Goal: Complete application form: Complete application form

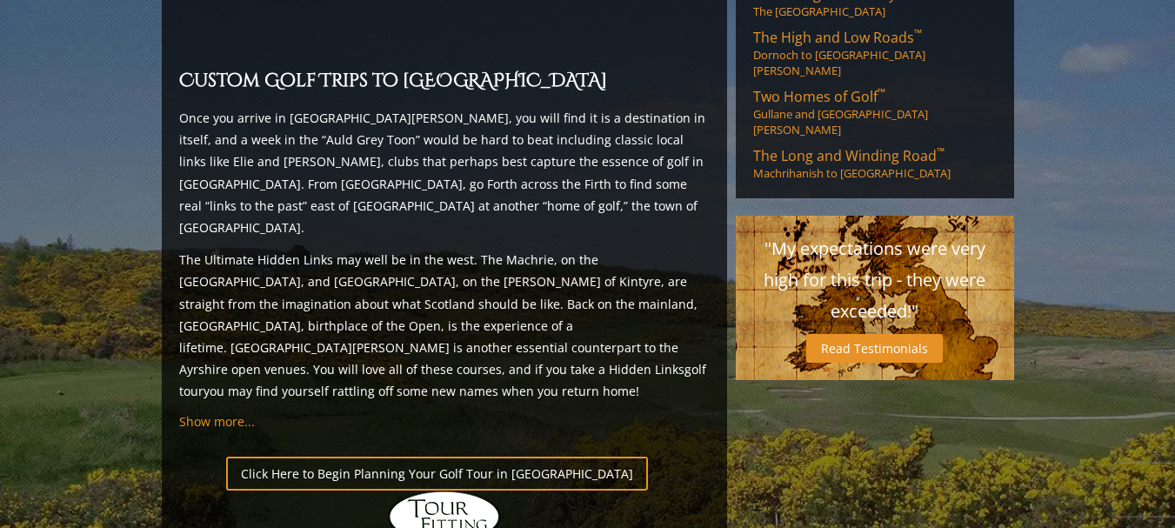
scroll to position [1653, 0]
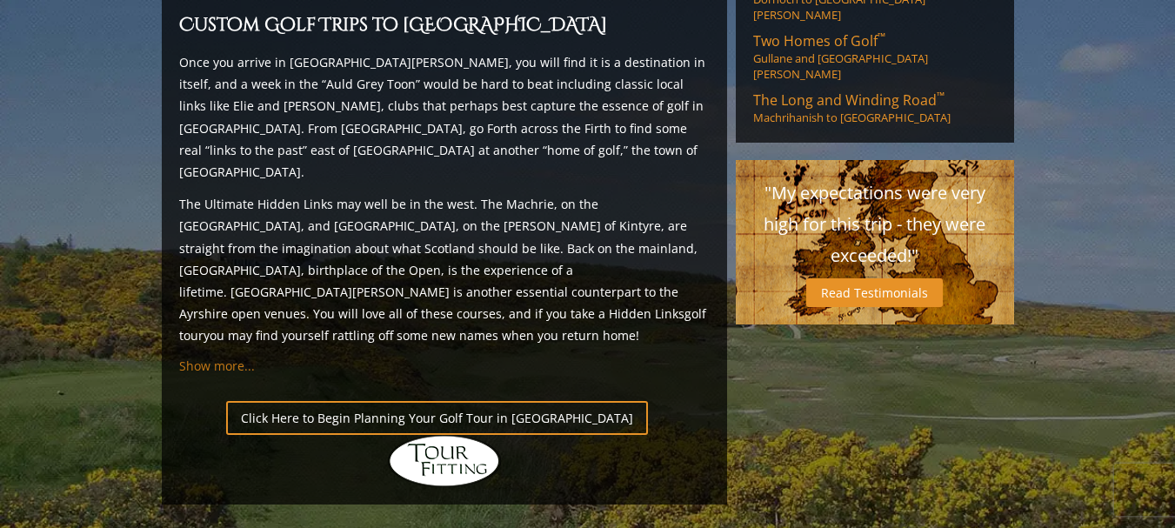
click at [226, 358] on span "Show more..." at bounding box center [217, 366] width 76 height 17
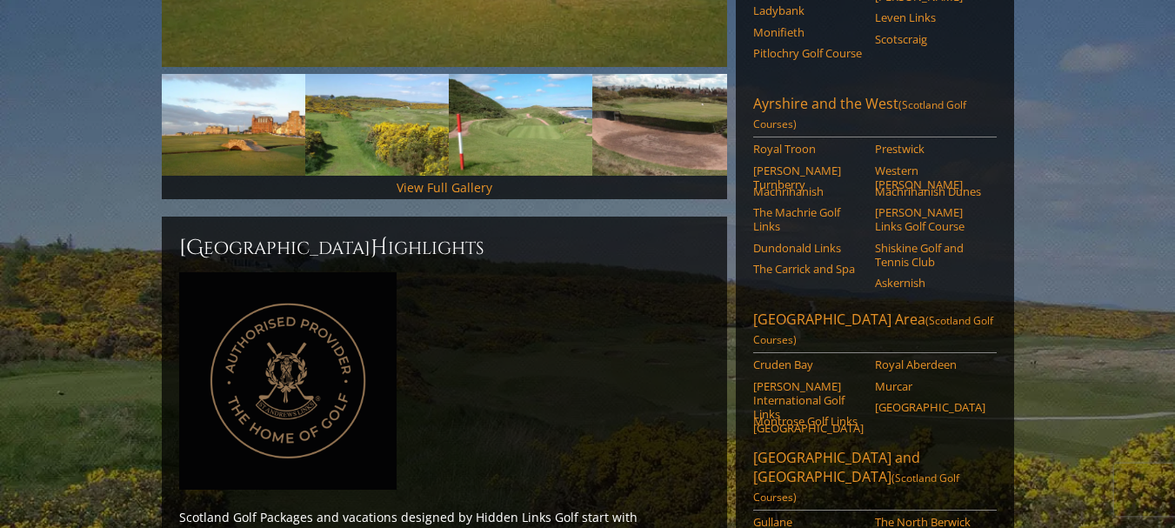
scroll to position [522, 0]
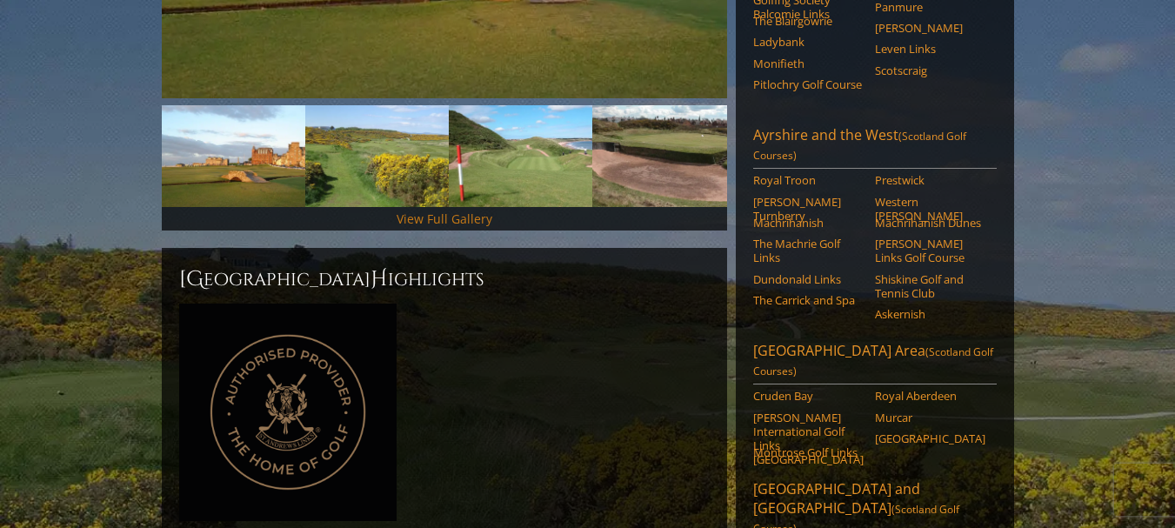
click at [439, 211] on link "View Full Gallery" at bounding box center [445, 219] width 96 height 17
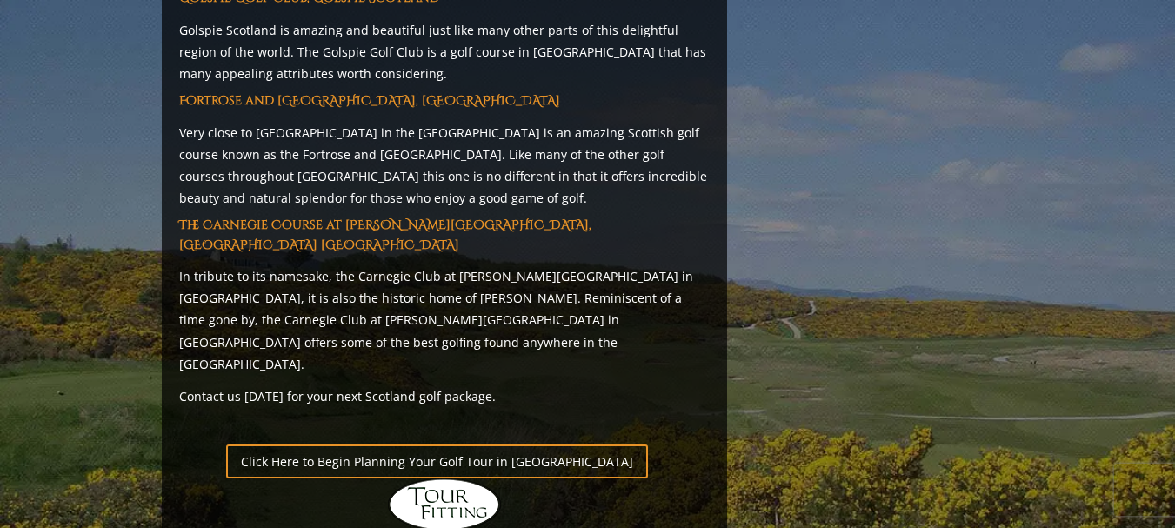
scroll to position [9852, 0]
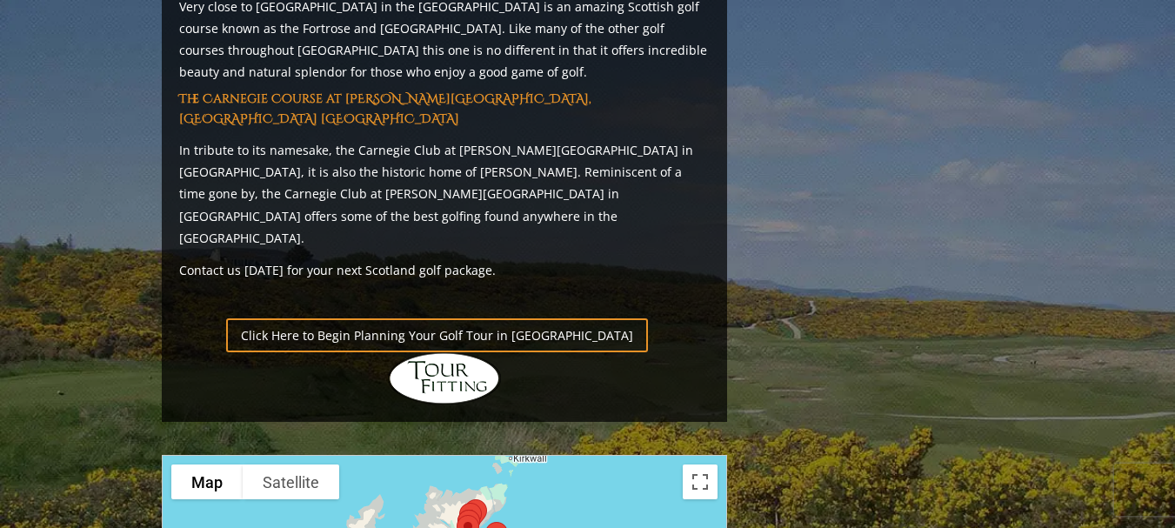
drag, startPoint x: 358, startPoint y: 226, endPoint x: 389, endPoint y: 239, distance: 33.9
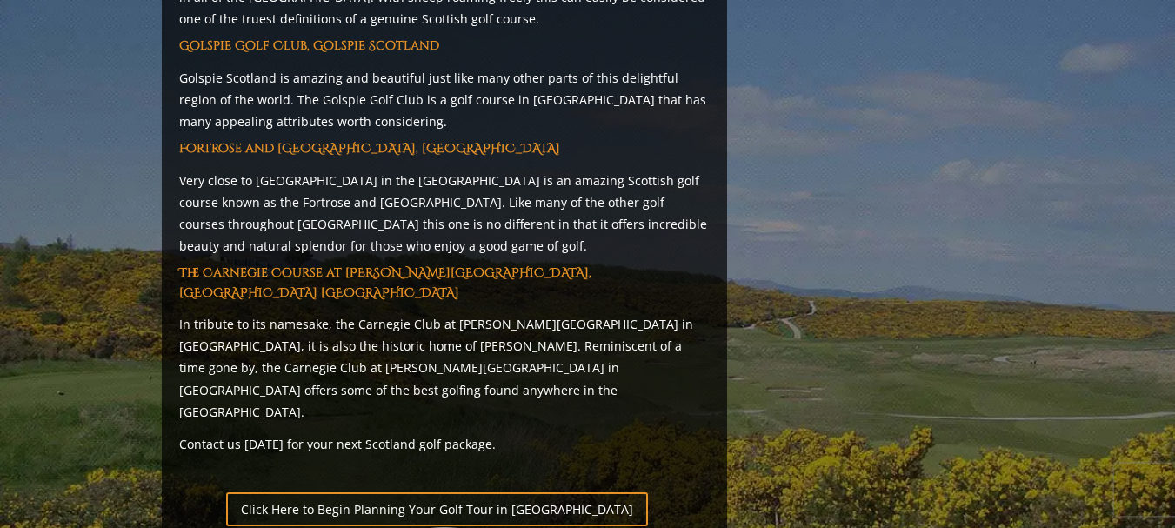
scroll to position [9591, 0]
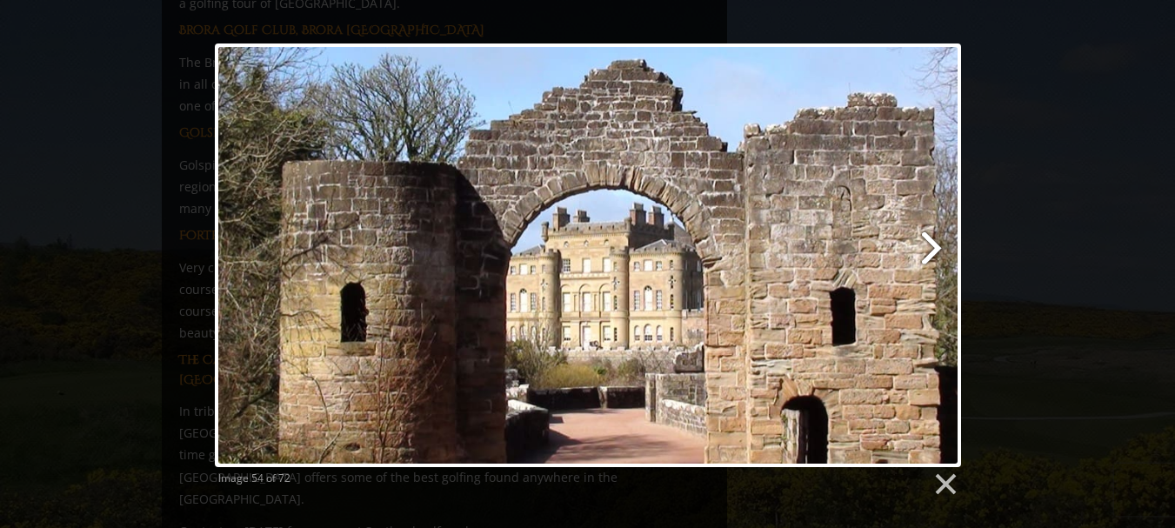
click at [928, 245] on link at bounding box center [722, 255] width 478 height 424
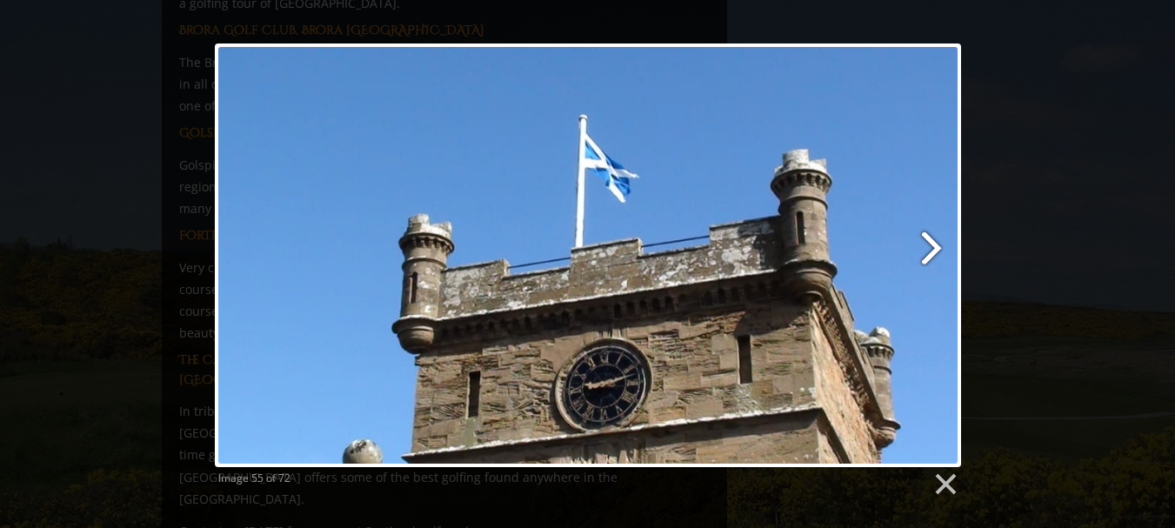
click at [928, 245] on link at bounding box center [722, 255] width 478 height 424
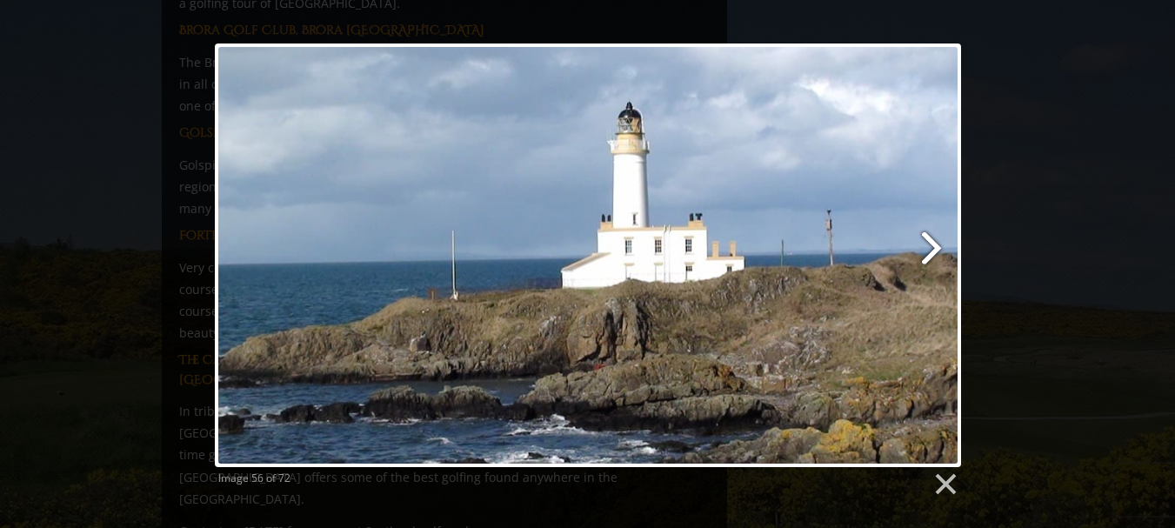
click at [928, 245] on link at bounding box center [722, 255] width 478 height 424
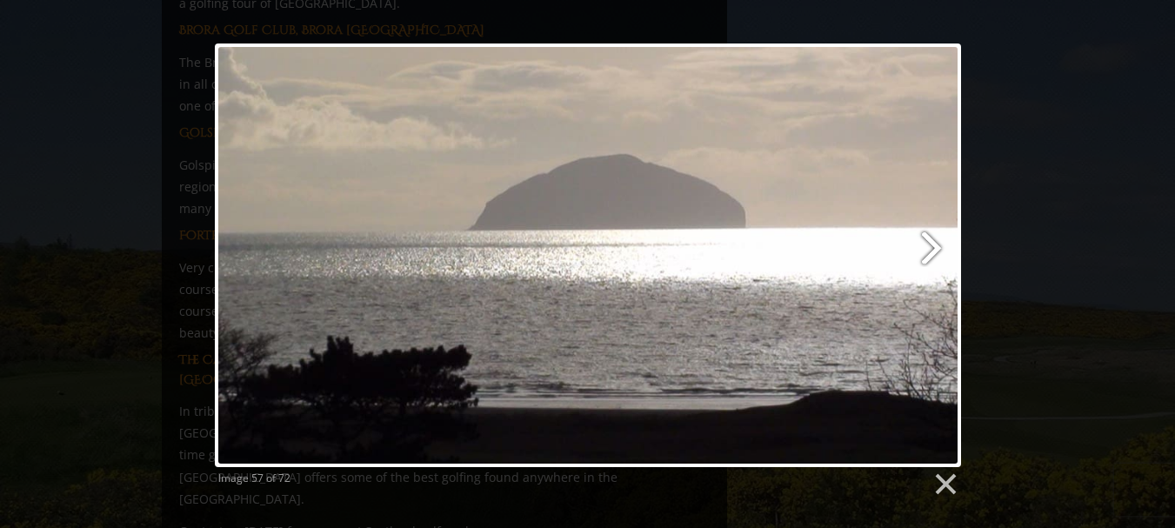
click at [928, 245] on link at bounding box center [722, 255] width 478 height 424
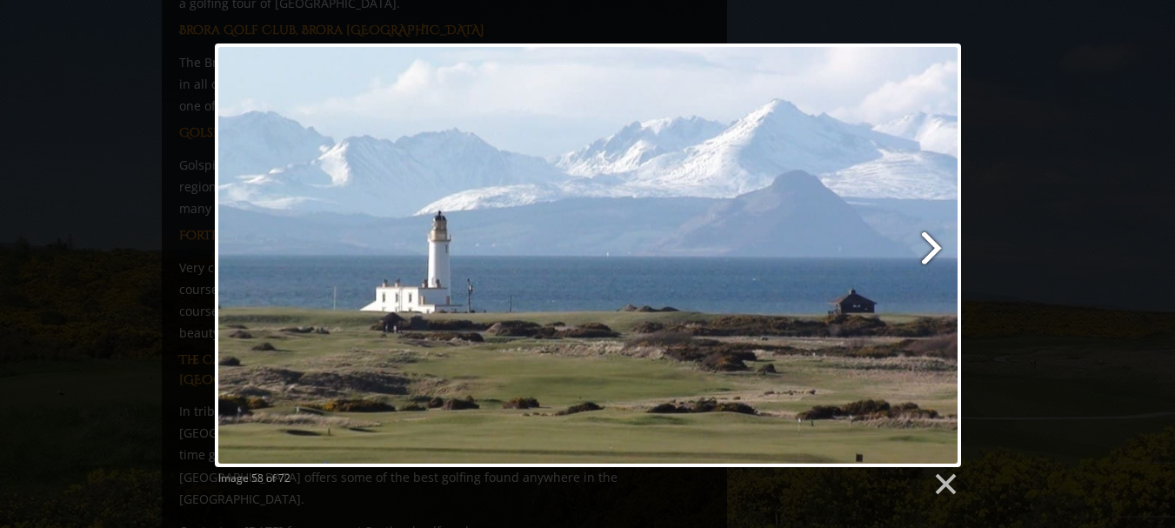
click at [928, 245] on link at bounding box center [722, 255] width 478 height 424
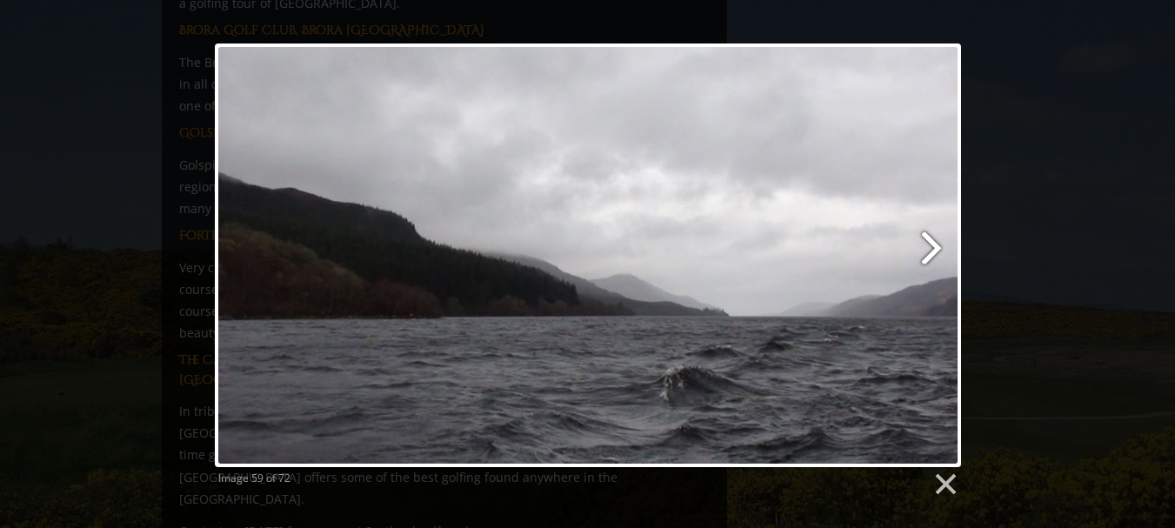
click at [928, 245] on link at bounding box center [722, 255] width 478 height 424
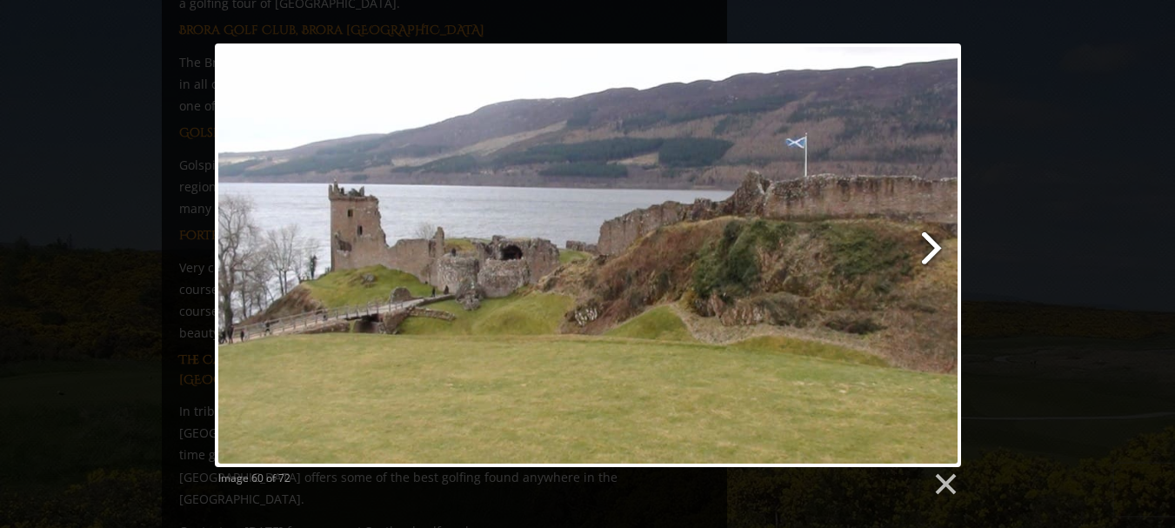
click at [928, 245] on link at bounding box center [722, 255] width 478 height 424
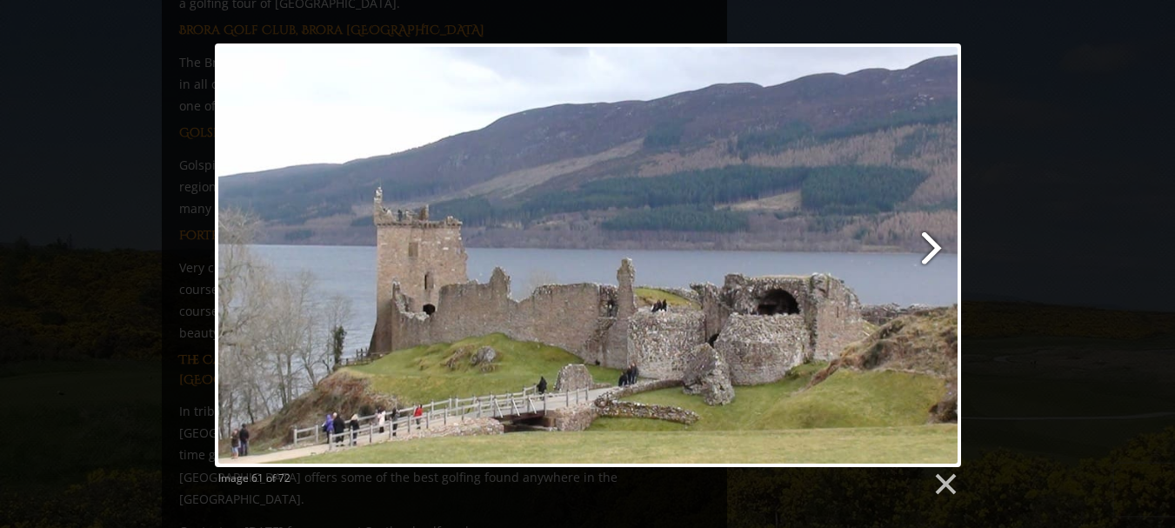
click at [928, 245] on link at bounding box center [722, 255] width 478 height 424
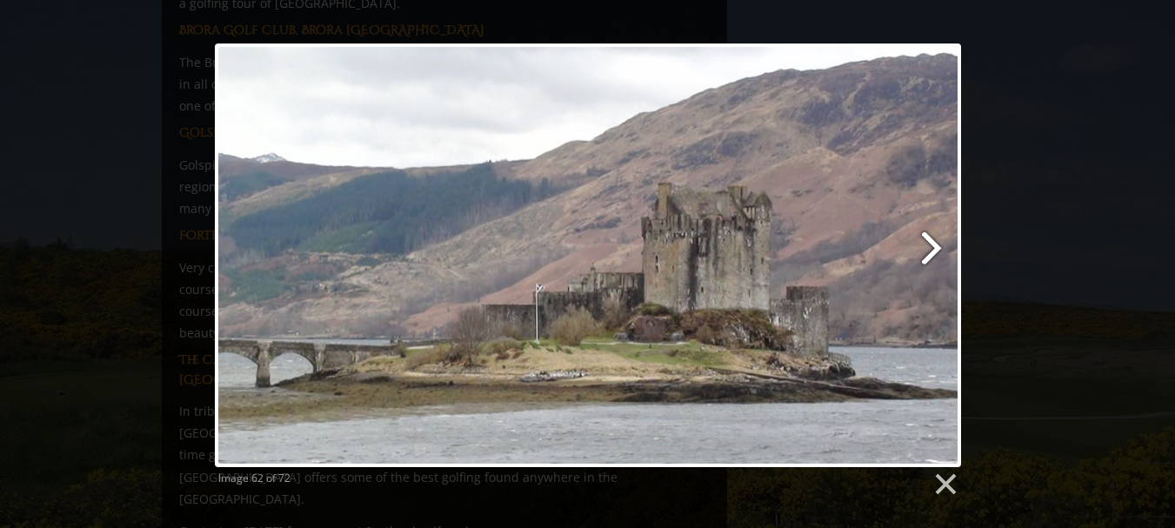
click at [928, 245] on link at bounding box center [722, 255] width 478 height 424
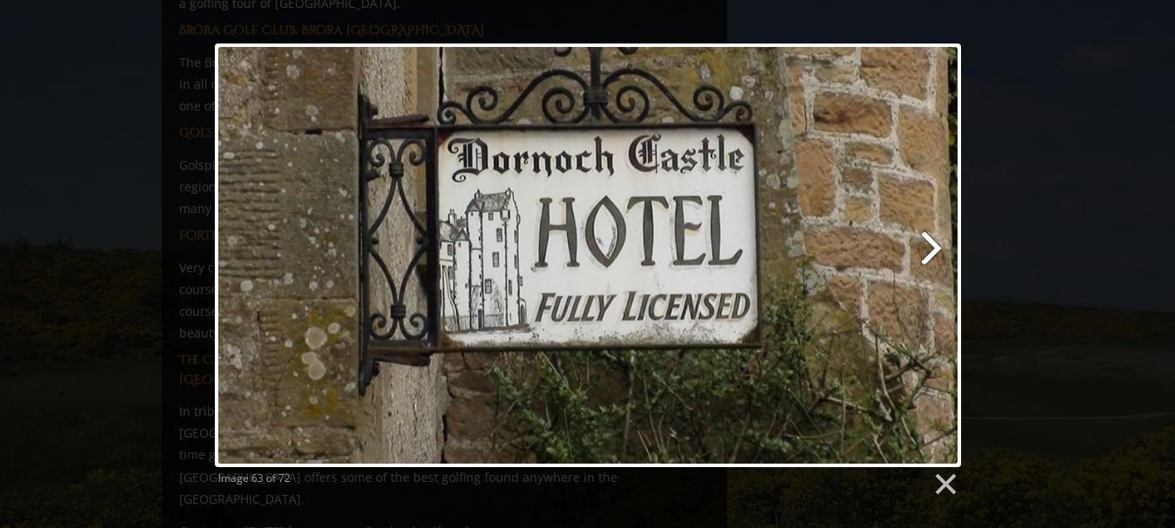
click at [928, 245] on link at bounding box center [722, 255] width 478 height 424
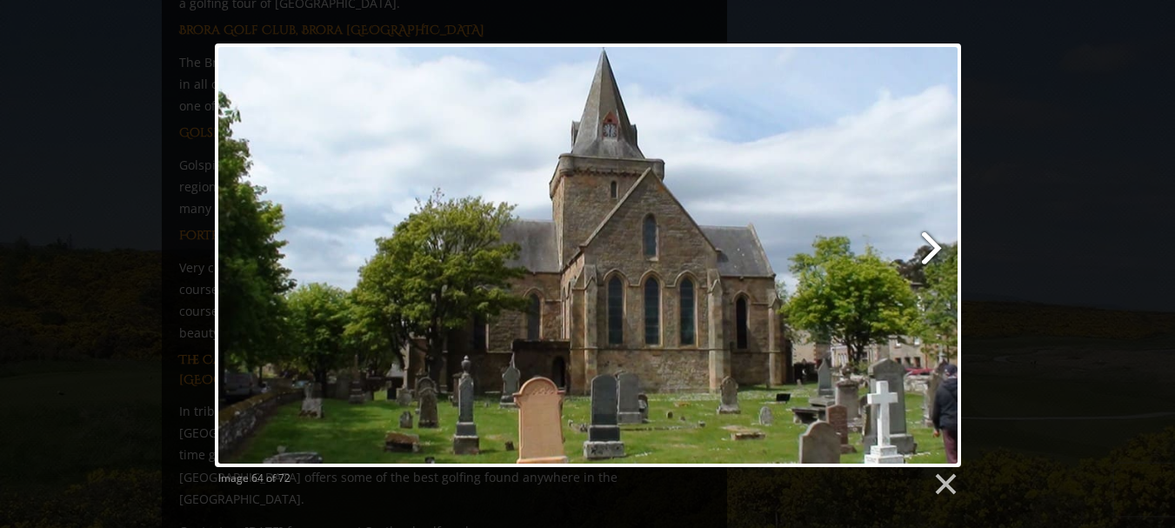
click at [928, 245] on link at bounding box center [722, 255] width 478 height 424
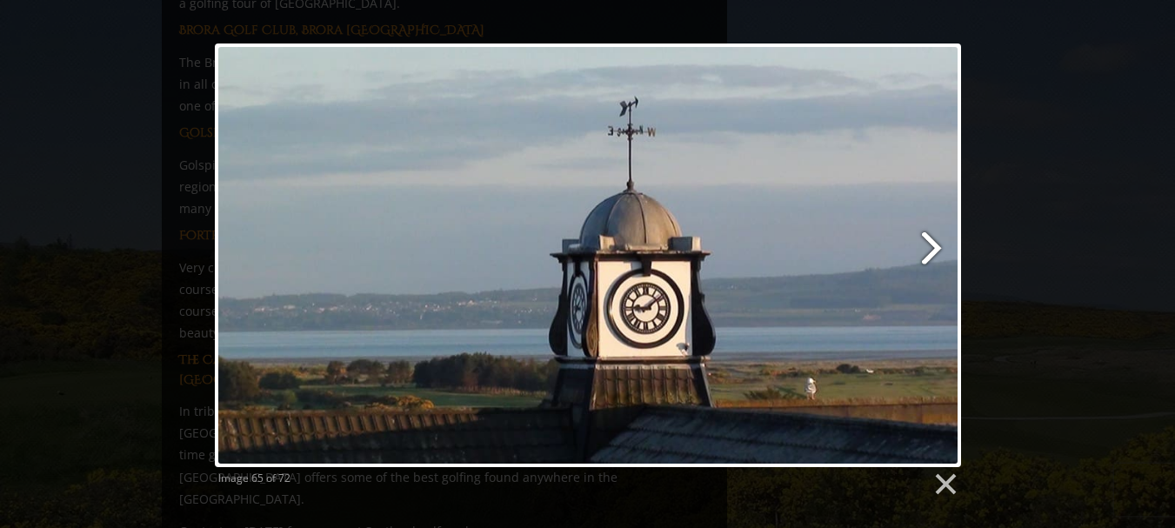
click at [928, 245] on link at bounding box center [722, 255] width 478 height 424
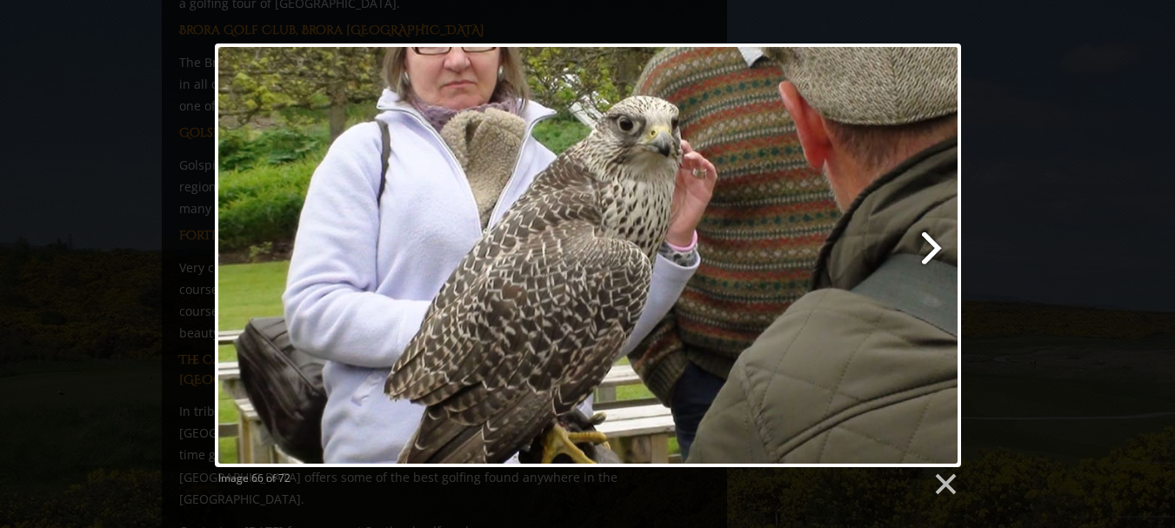
click at [928, 245] on link at bounding box center [722, 255] width 478 height 424
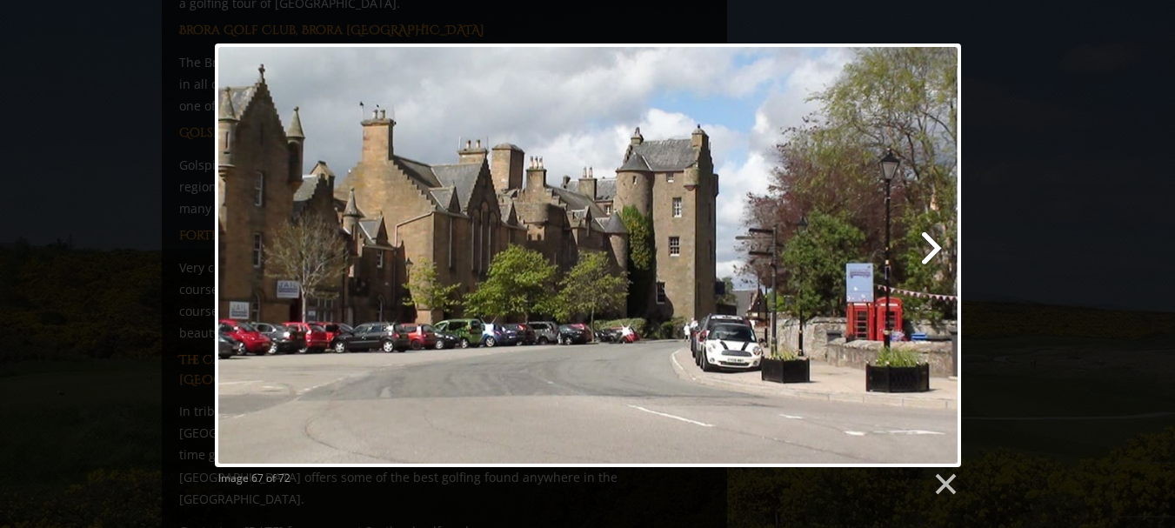
click at [928, 245] on link at bounding box center [722, 255] width 478 height 424
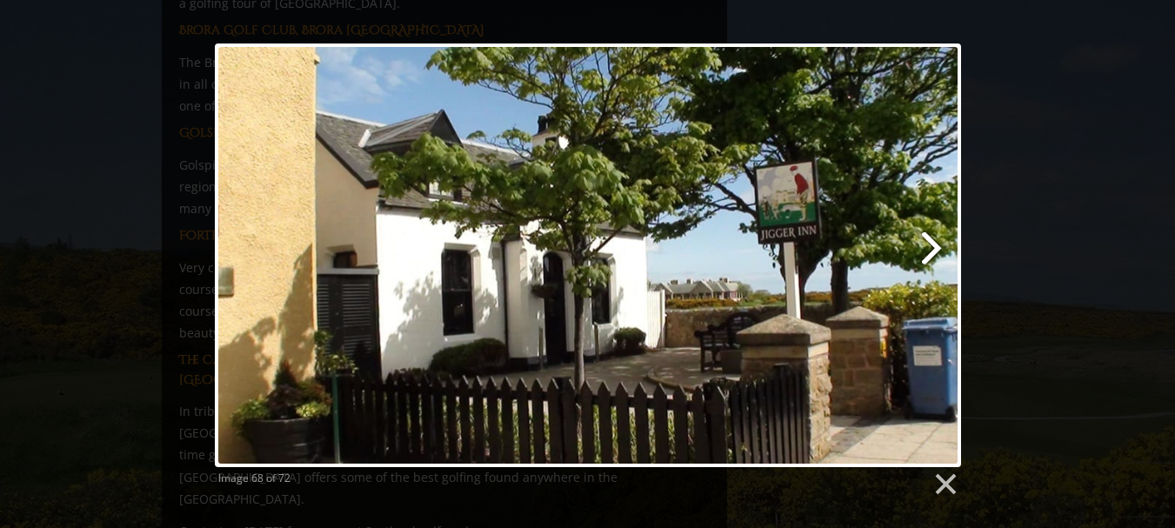
click at [928, 245] on link at bounding box center [722, 255] width 478 height 424
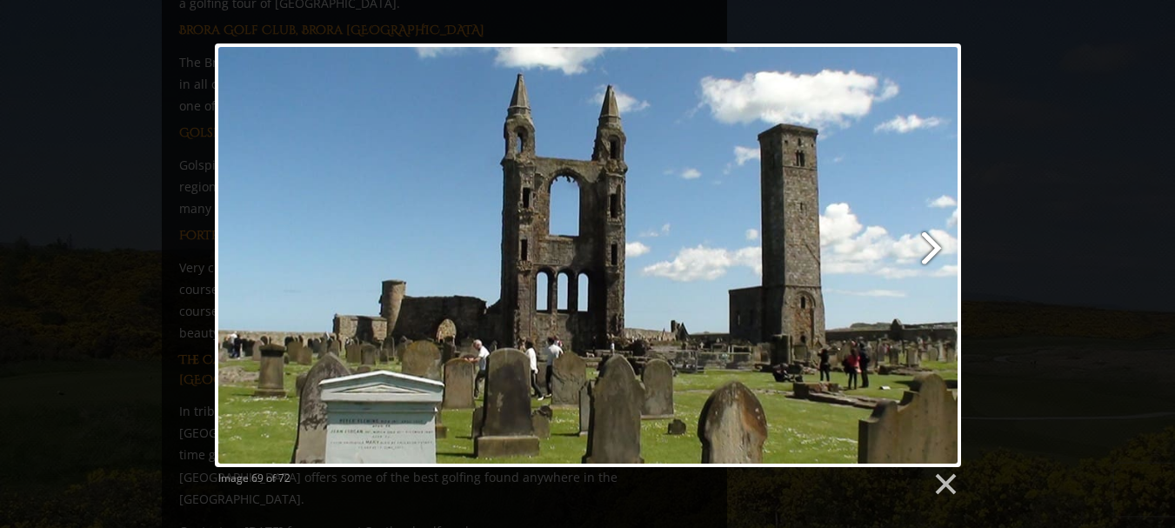
click at [928, 245] on link at bounding box center [722, 255] width 478 height 424
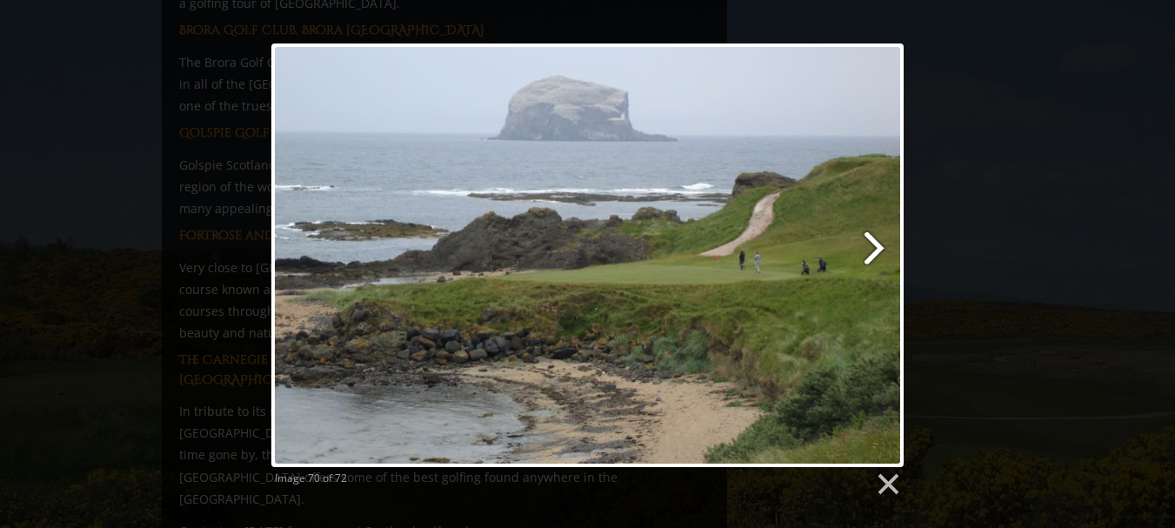
click at [878, 248] on link at bounding box center [701, 255] width 405 height 424
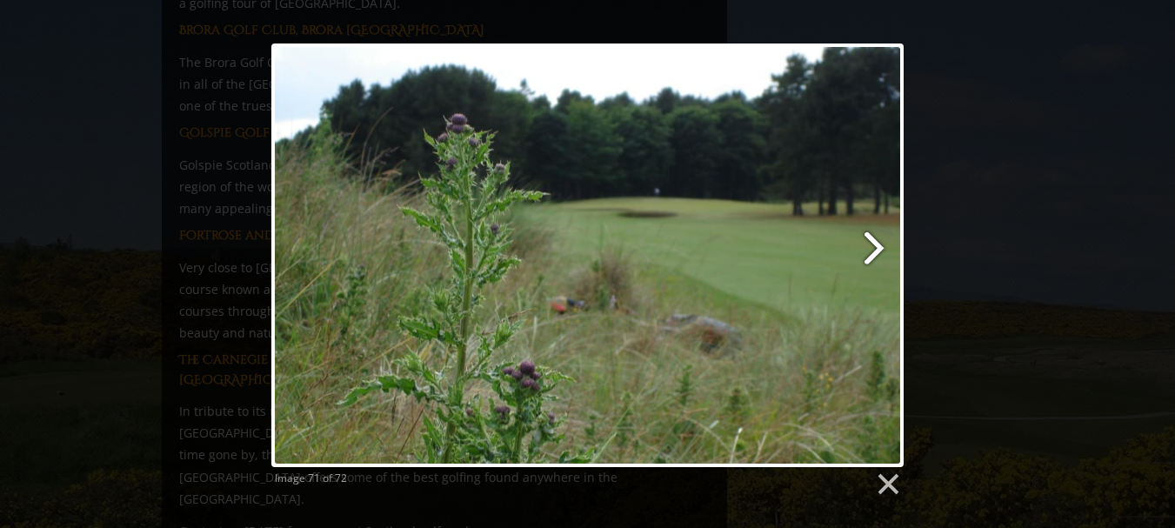
click at [878, 248] on link at bounding box center [701, 255] width 405 height 424
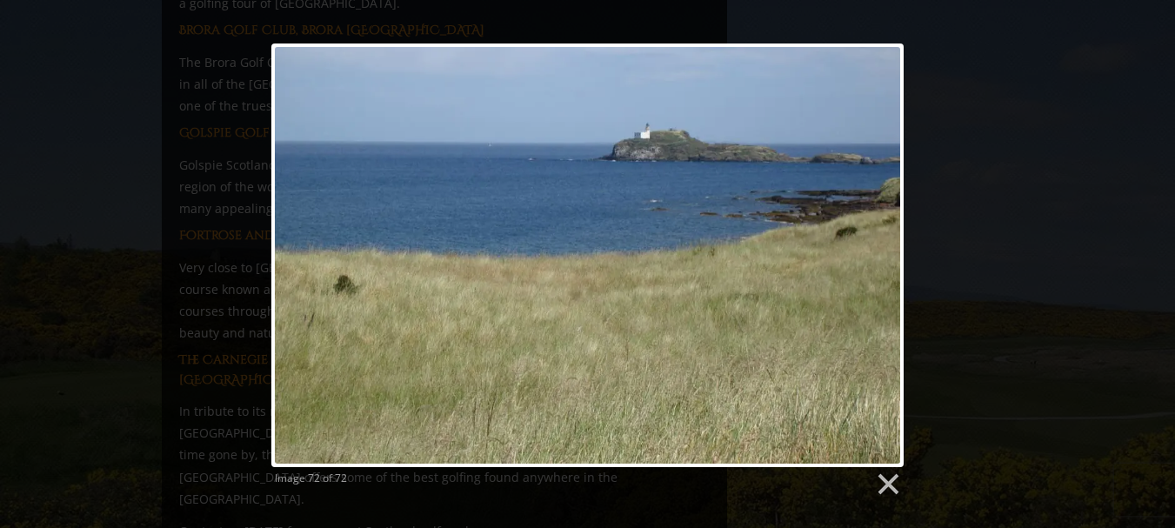
click at [878, 248] on div at bounding box center [587, 255] width 632 height 424
click at [887, 478] on link at bounding box center [887, 485] width 26 height 26
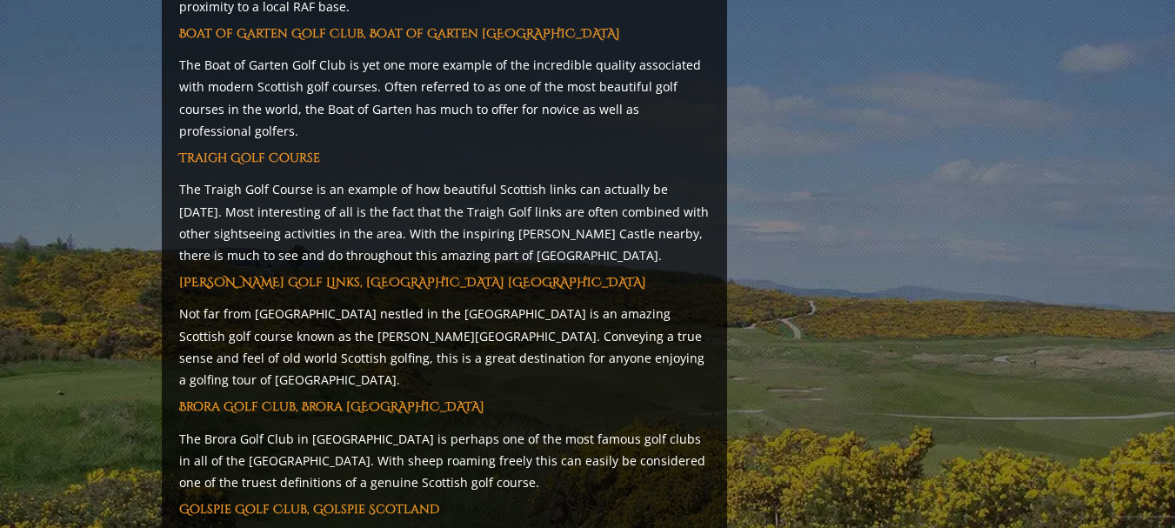
scroll to position [9212, 0]
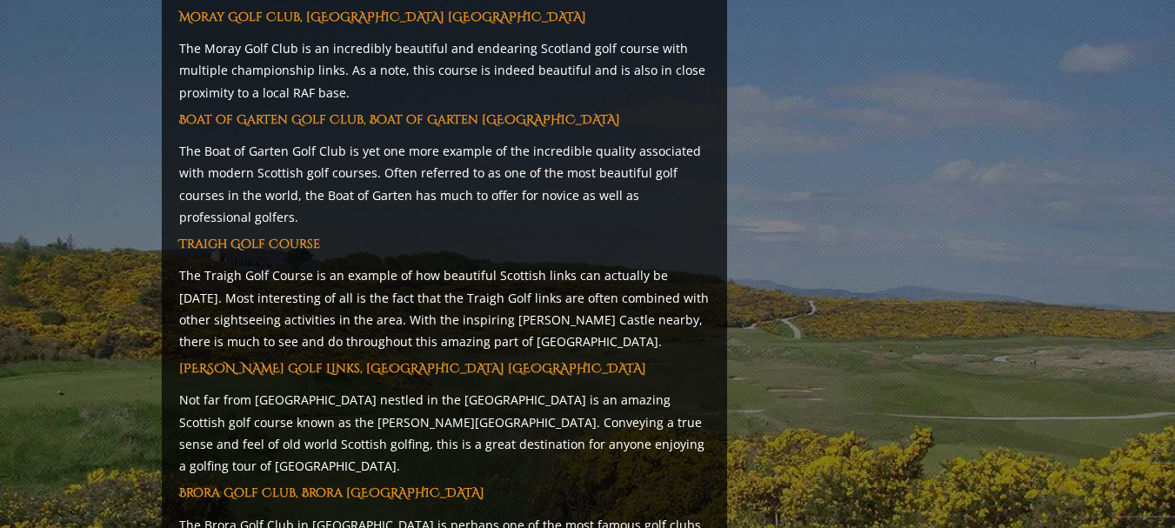
scroll to position [9125, 0]
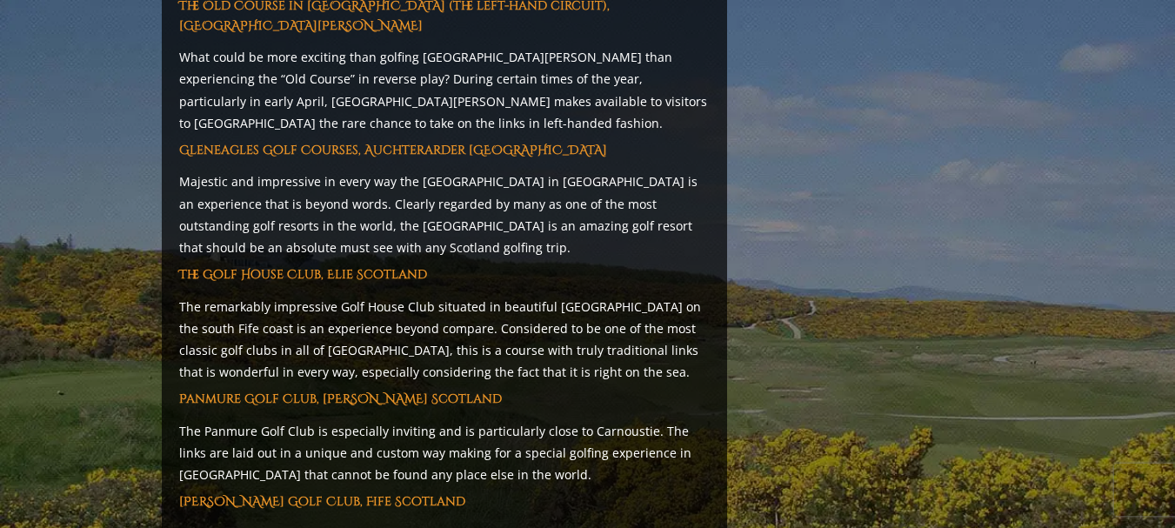
scroll to position [3905, 0]
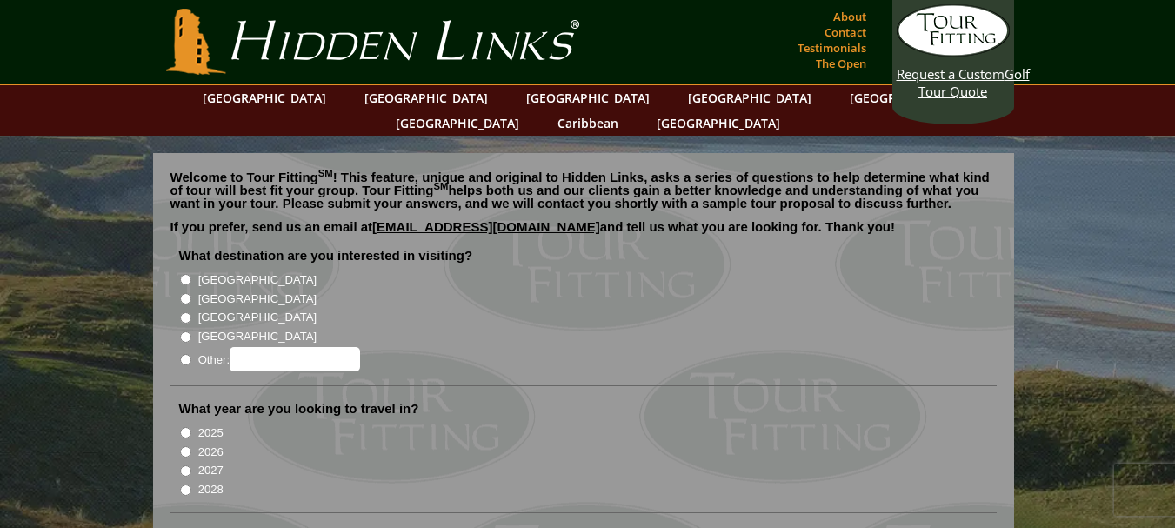
click at [184, 293] on input "[GEOGRAPHIC_DATA]" at bounding box center [185, 298] width 11 height 11
radio input "true"
click at [184, 446] on input "2026" at bounding box center [185, 451] width 11 height 11
radio input "true"
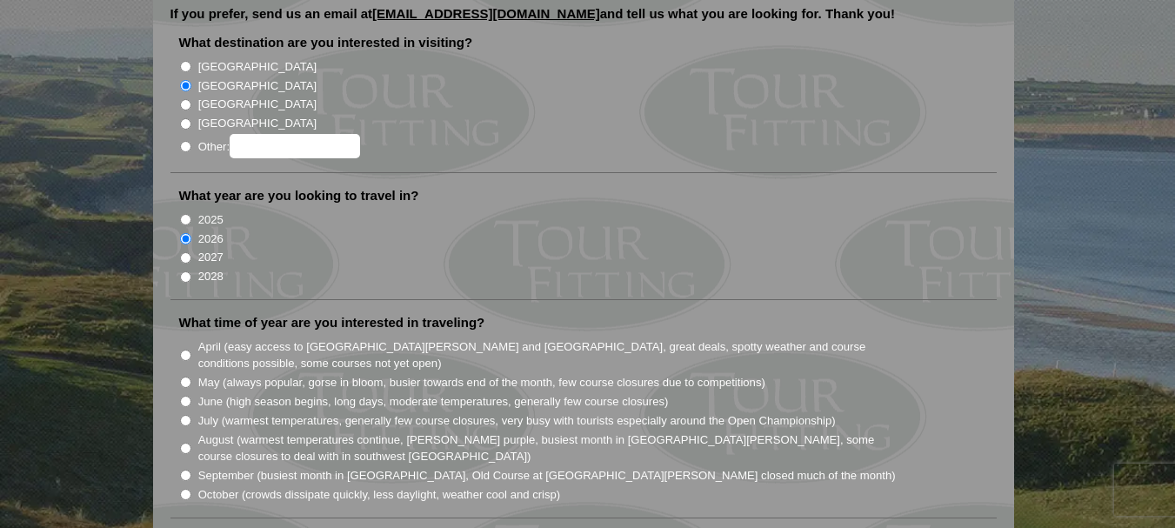
scroll to position [261, 0]
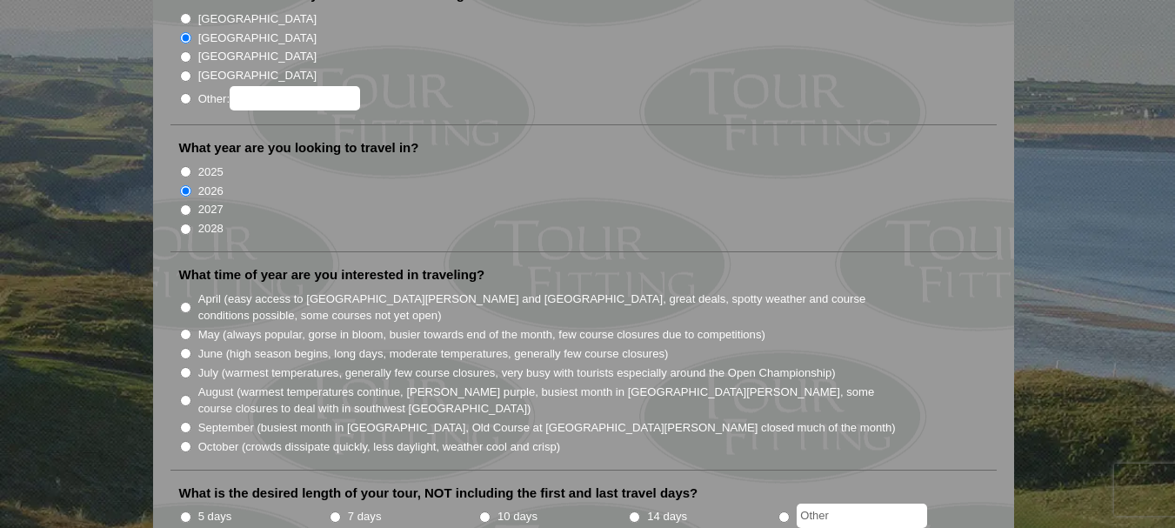
click at [186, 348] on input "June (high season begins, long days, moderate temperatures, generally few cours…" at bounding box center [185, 353] width 11 height 11
radio input "true"
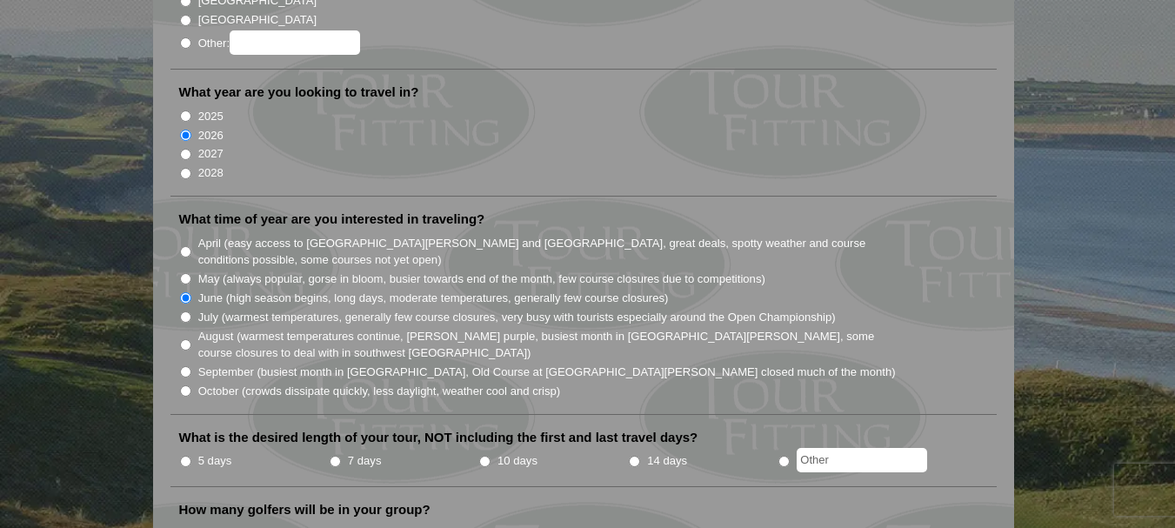
scroll to position [435, 0]
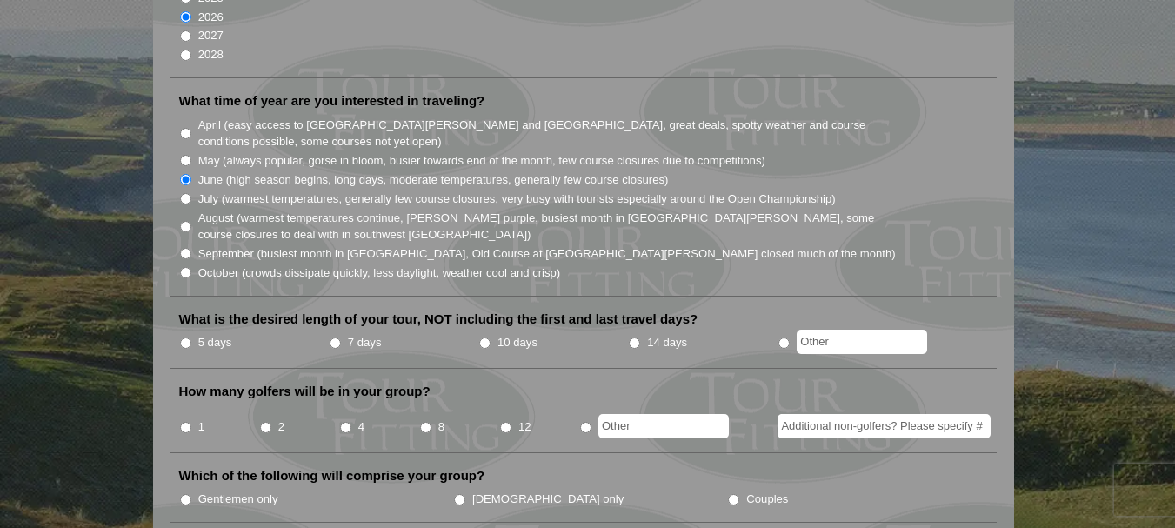
click at [334, 338] on input "7 days" at bounding box center [335, 343] width 11 height 11
radio input "true"
click at [426, 422] on input "8" at bounding box center [425, 427] width 11 height 11
radio input "true"
click at [181, 494] on input "Gentlemen only" at bounding box center [185, 499] width 11 height 11
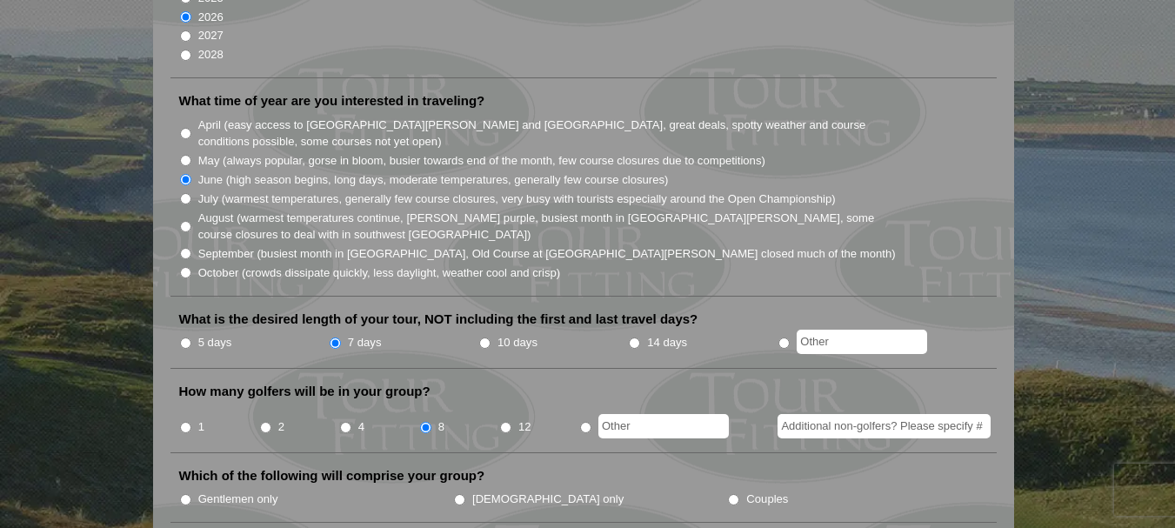
radio input "true"
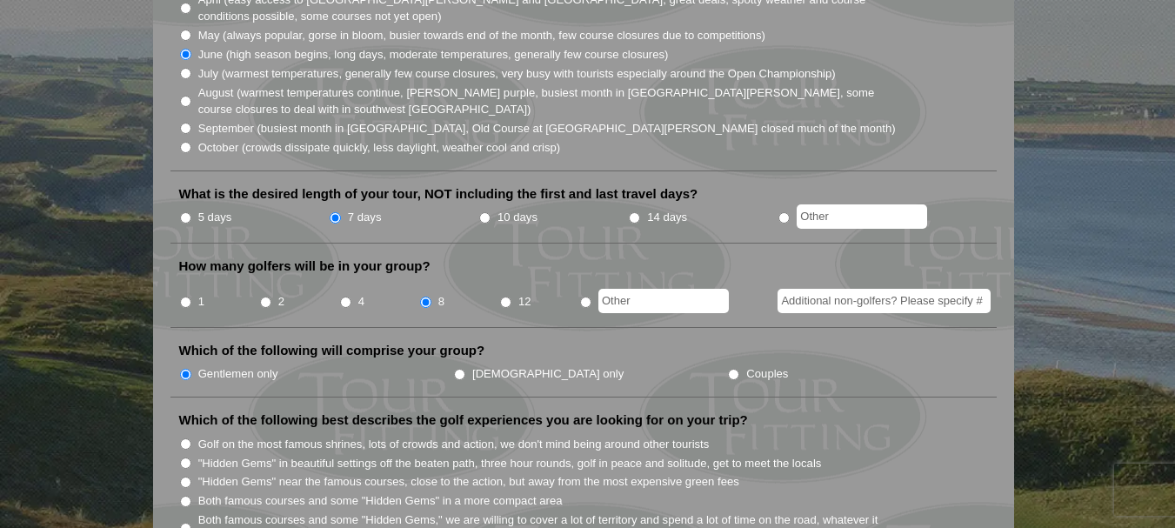
scroll to position [609, 0]
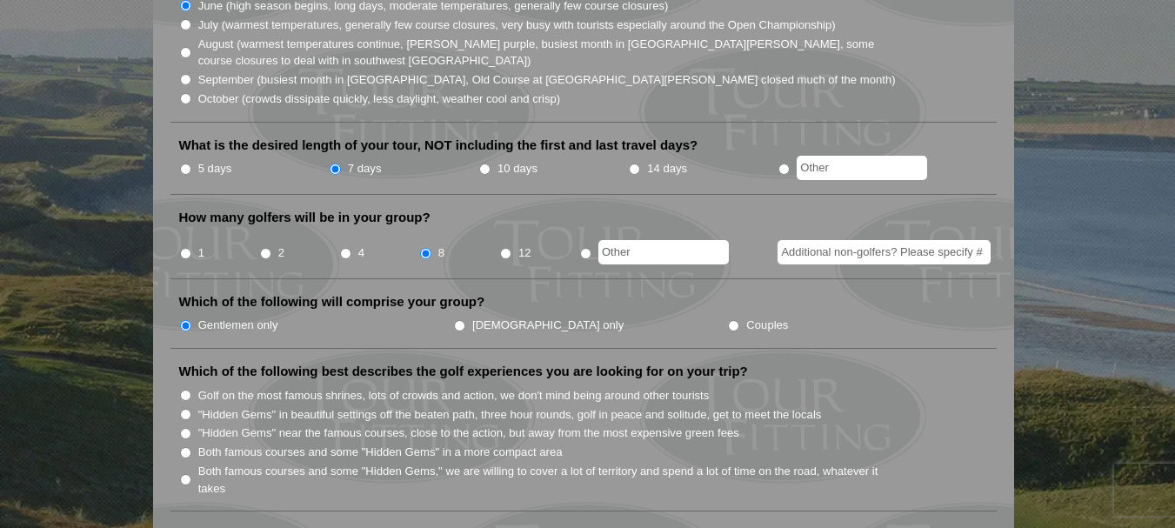
click at [187, 428] on input ""Hidden Gems" near the famous courses, close to the action, but away from the m…" at bounding box center [185, 433] width 11 height 11
radio input "true"
click at [185, 409] on input ""Hidden Gems" in beautiful settings off the beaten path, three hour rounds, gol…" at bounding box center [185, 414] width 11 height 11
radio input "true"
click at [185, 428] on input ""Hidden Gems" near the famous courses, close to the action, but away from the m…" at bounding box center [185, 433] width 11 height 11
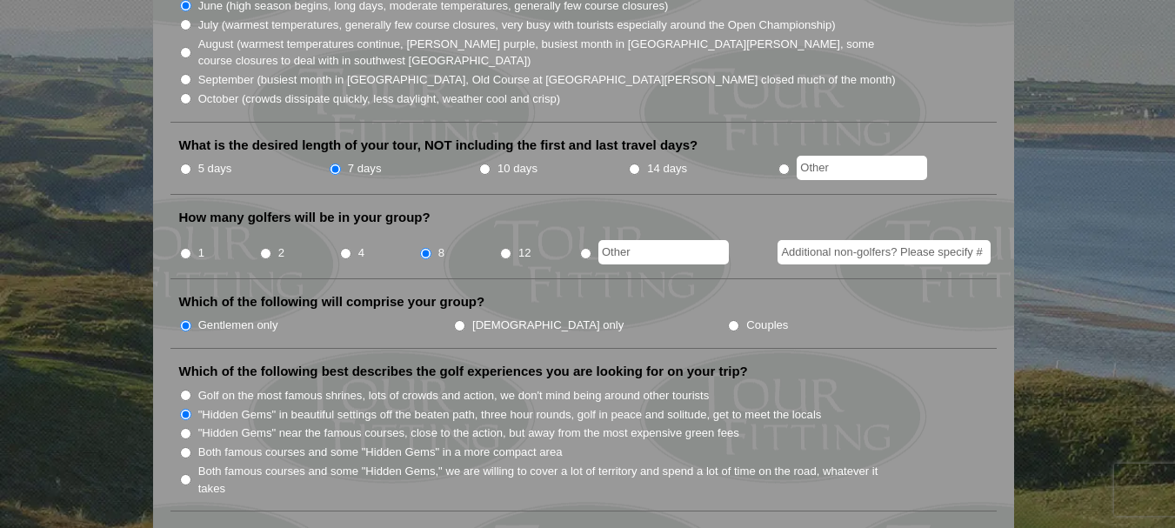
radio input "true"
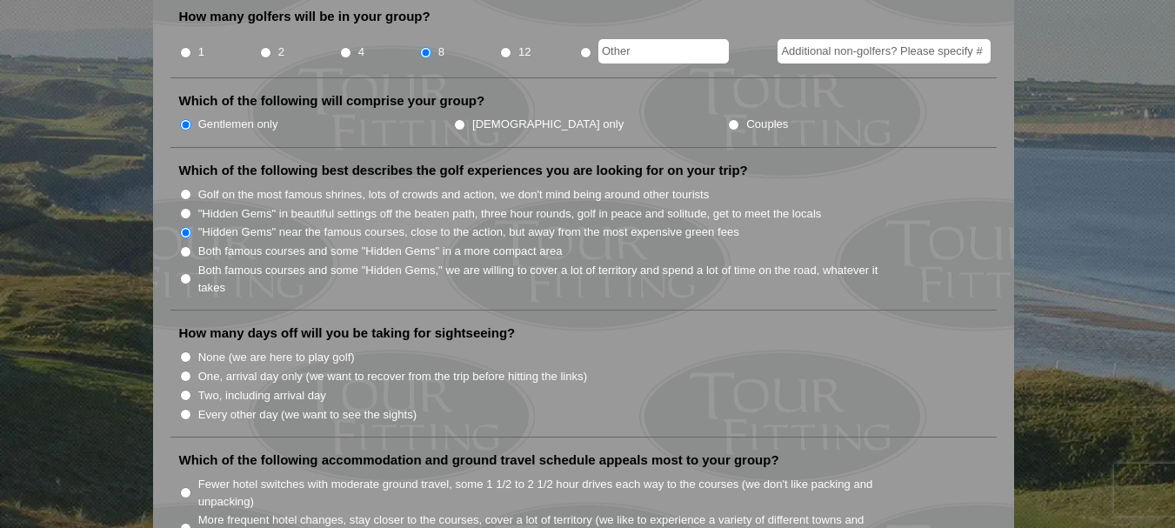
scroll to position [870, 0]
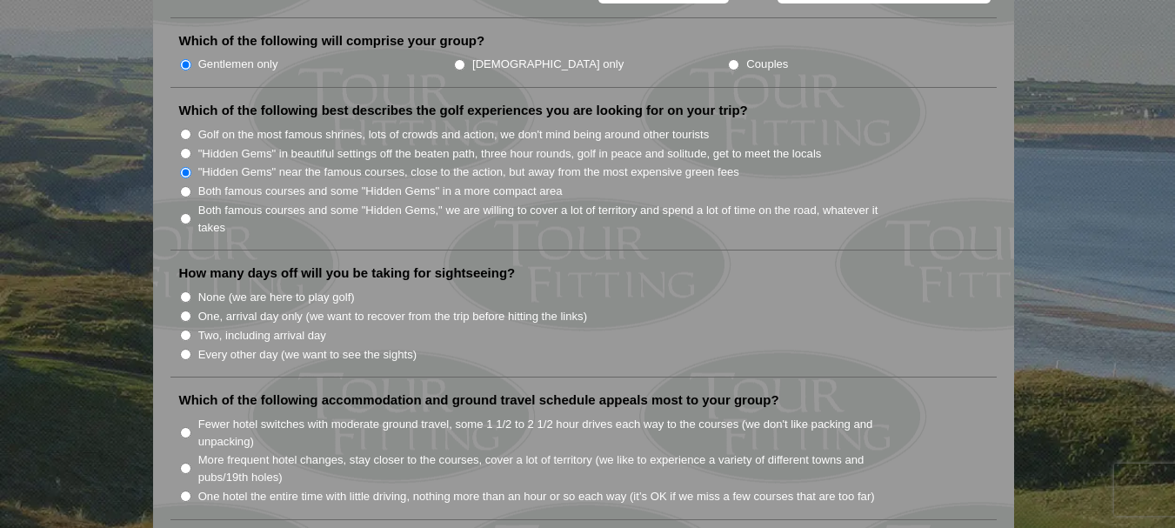
click at [184, 491] on input "One hotel the entire time with little driving, nothing more than an hour or so …" at bounding box center [185, 496] width 11 height 11
radio input "true"
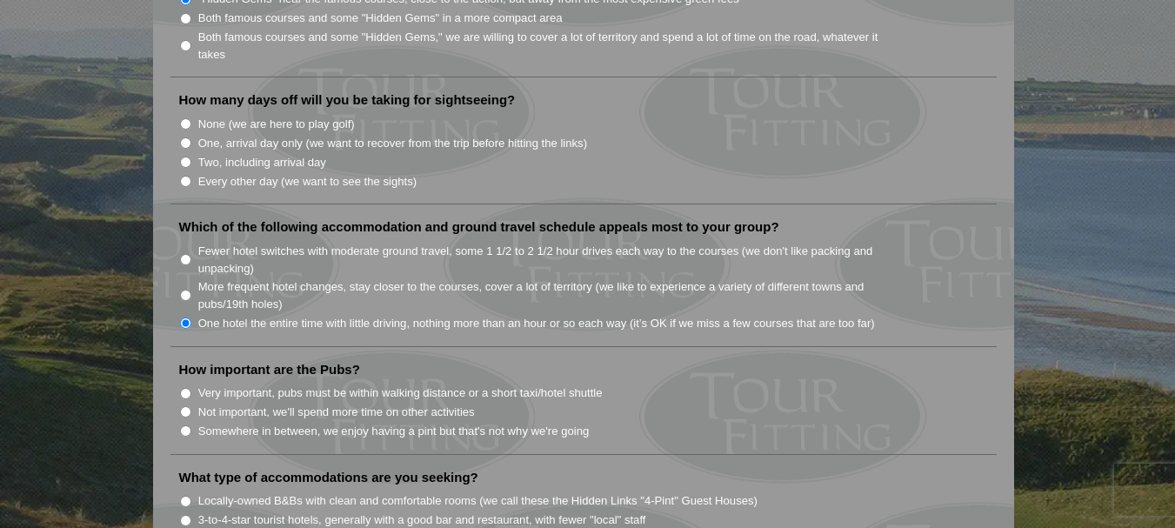
scroll to position [1044, 0]
click at [188, 425] on input "Somewhere in between, we enjoy having a pint but that's not why we're going" at bounding box center [185, 430] width 11 height 11
radio input "true"
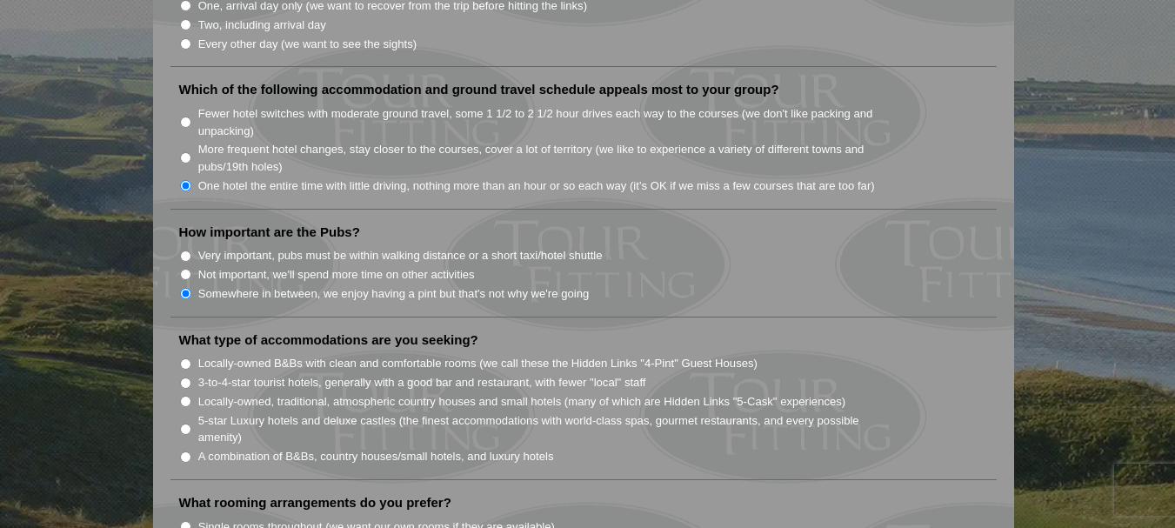
scroll to position [1218, 0]
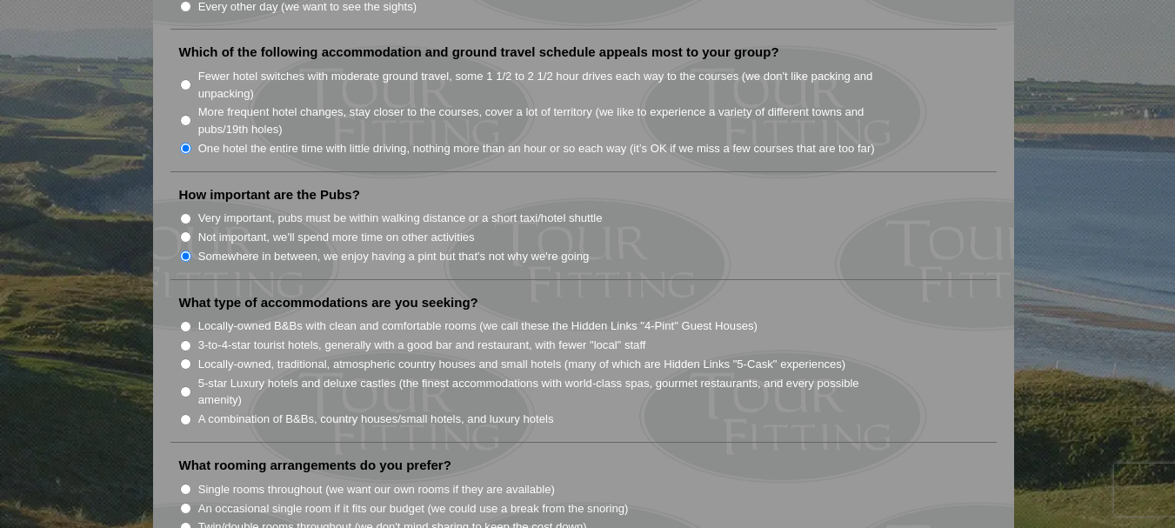
click at [184, 340] on input "3-to-4-star tourist hotels, generally with a good bar and restaurant, with fewe…" at bounding box center [185, 345] width 11 height 11
radio input "true"
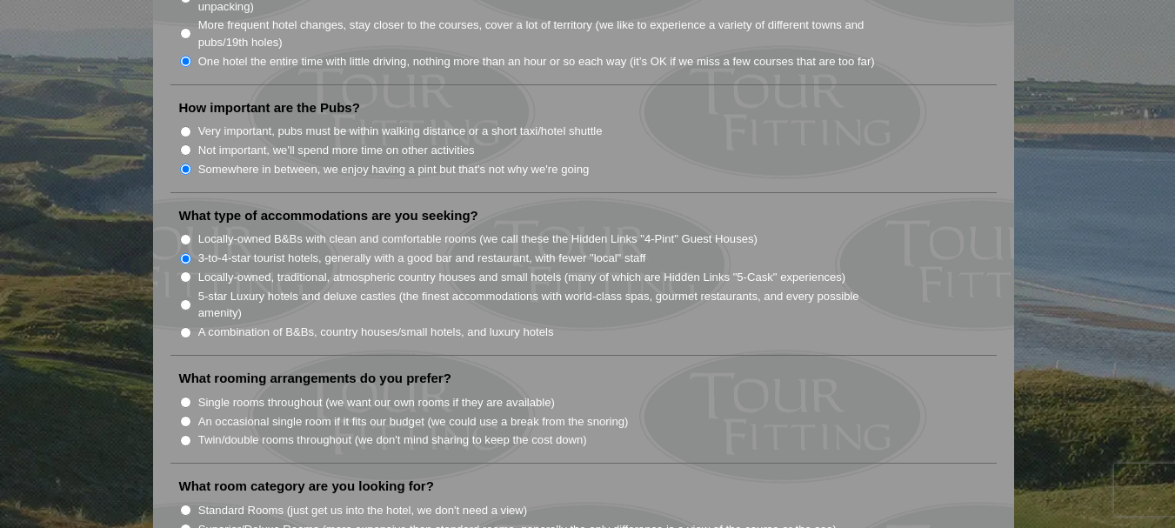
click at [184, 435] on input "Twin/double rooms throughout (we don't mind sharing to keep the cost down)" at bounding box center [185, 440] width 11 height 11
radio input "true"
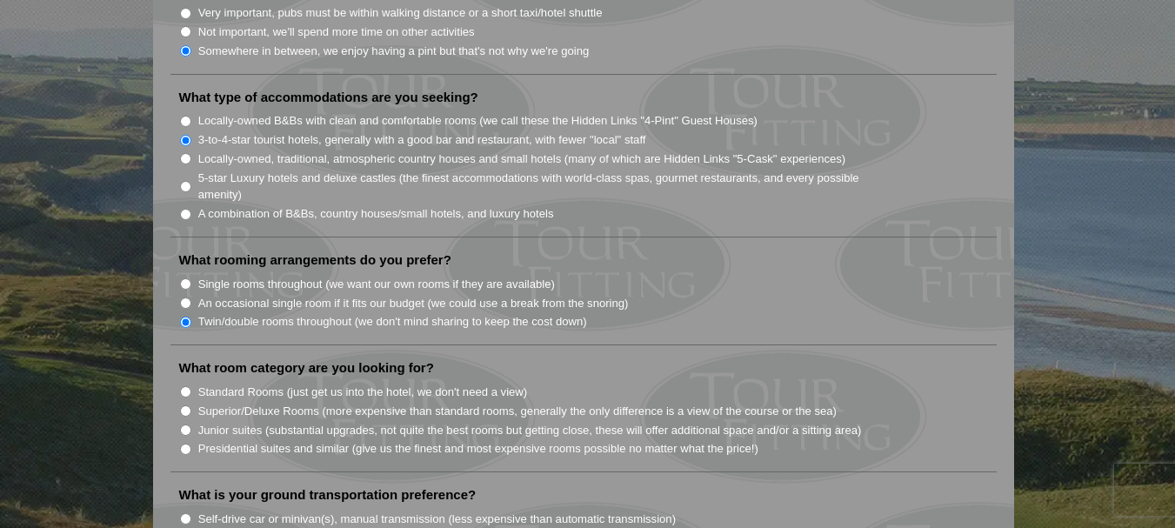
scroll to position [1479, 0]
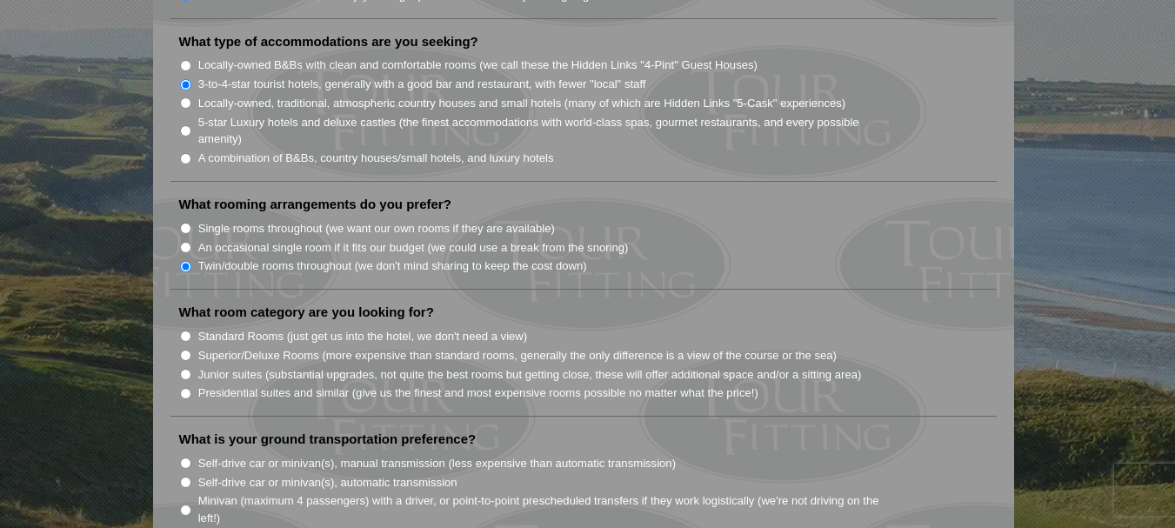
click at [188, 331] on input "Standard Rooms (just get us into the hotel, we don't need a view)" at bounding box center [185, 336] width 11 height 11
radio input "true"
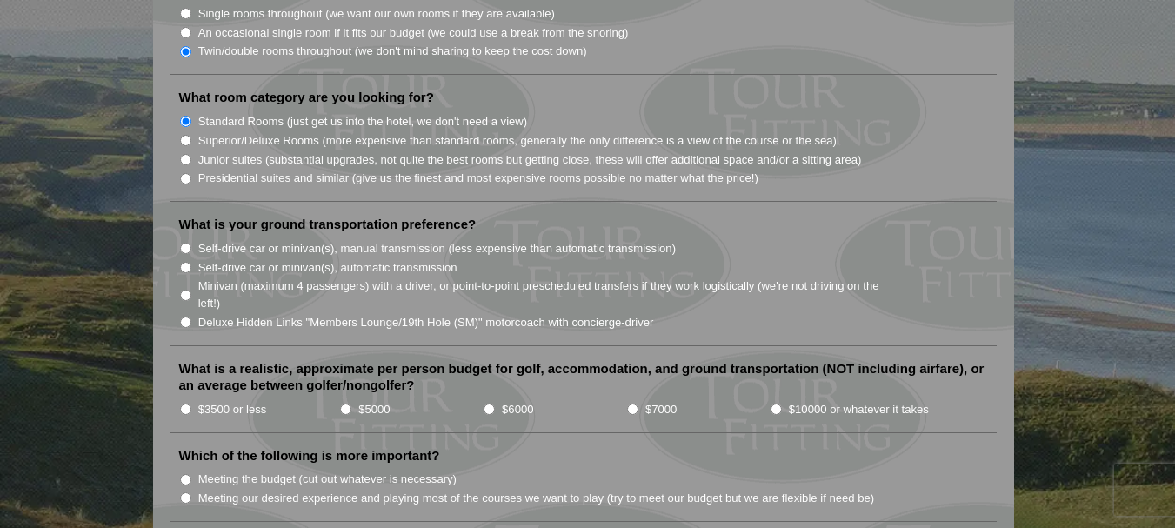
scroll to position [1740, 0]
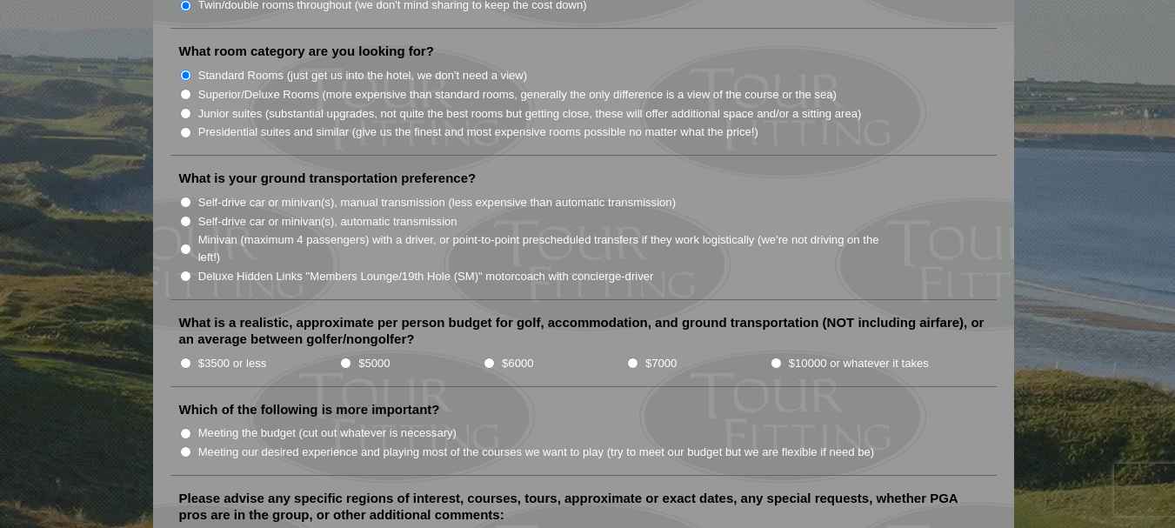
click at [343, 358] on input "$5000" at bounding box center [345, 363] width 11 height 11
radio input "true"
click at [184, 244] on input "Minivan (maximum 4 passengers) with a driver, or point-to-point prescheduled tr…" at bounding box center [185, 249] width 11 height 11
radio input "true"
click at [185, 216] on input "Self-drive car or minivan(s), automatic transmission" at bounding box center [185, 221] width 11 height 11
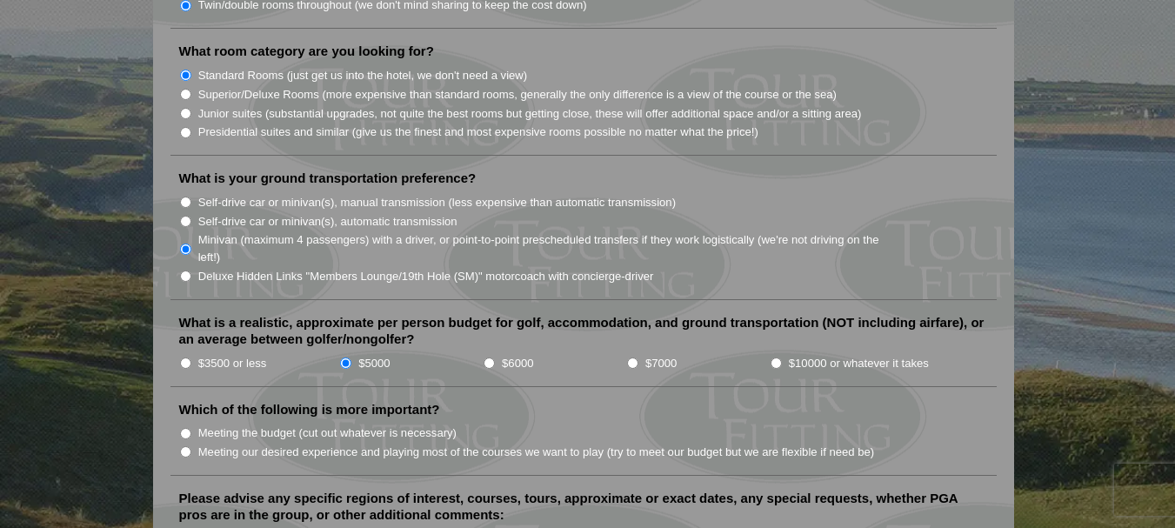
radio input "true"
click at [187, 244] on input "Minivan (maximum 4 passengers) with a driver, or point-to-point prescheduled tr…" at bounding box center [185, 249] width 11 height 11
radio input "true"
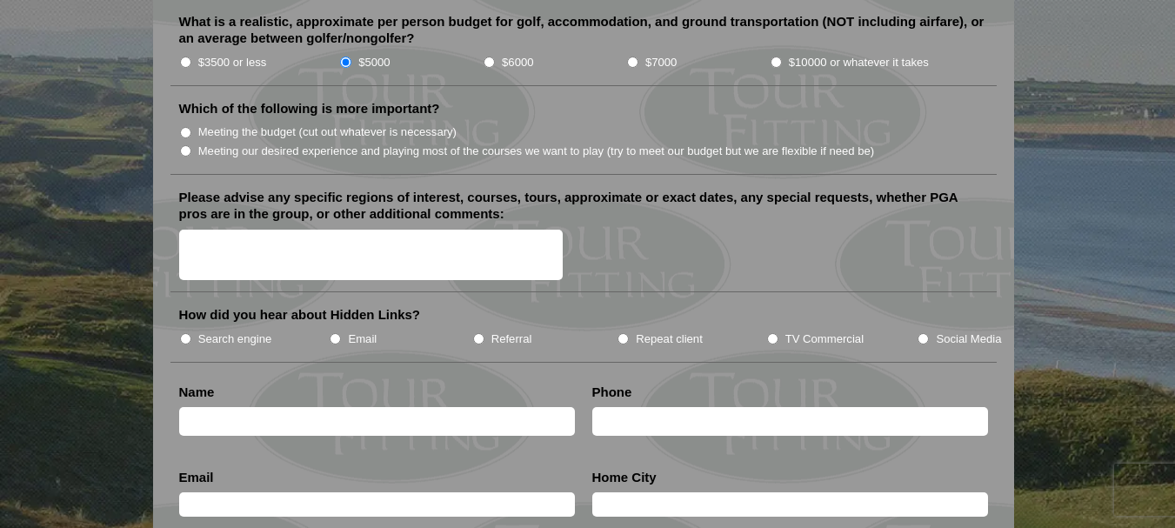
scroll to position [2001, 0]
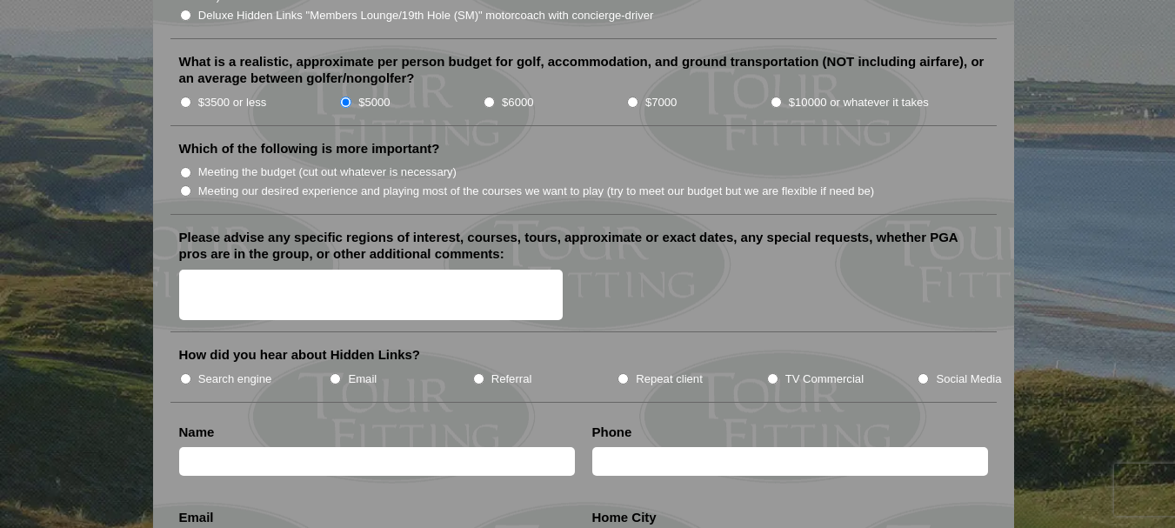
click at [186, 185] on input "Meeting our desired experience and playing most of the courses we want to play …" at bounding box center [185, 190] width 11 height 11
radio input "true"
click at [332, 373] on input "Email" at bounding box center [335, 378] width 11 height 11
radio input "true"
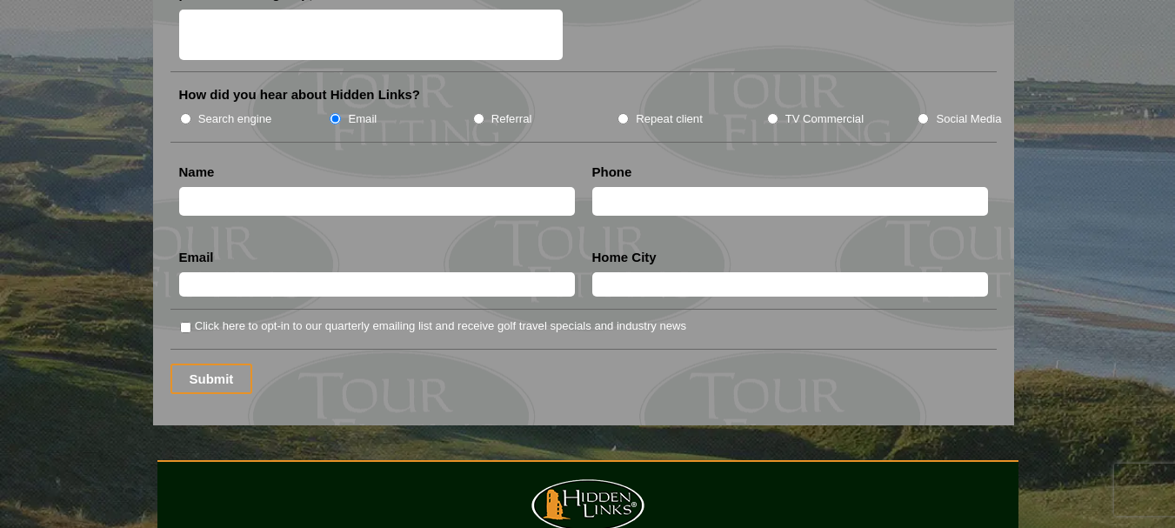
scroll to position [2262, 0]
click at [185, 321] on input "Click here to opt-in to our quarterly emailing list and receive golf travel spe…" at bounding box center [185, 326] width 11 height 11
checkbox input "true"
click at [190, 186] on input "text" at bounding box center [377, 200] width 396 height 29
click at [191, 188] on input "text" at bounding box center [377, 200] width 396 height 29
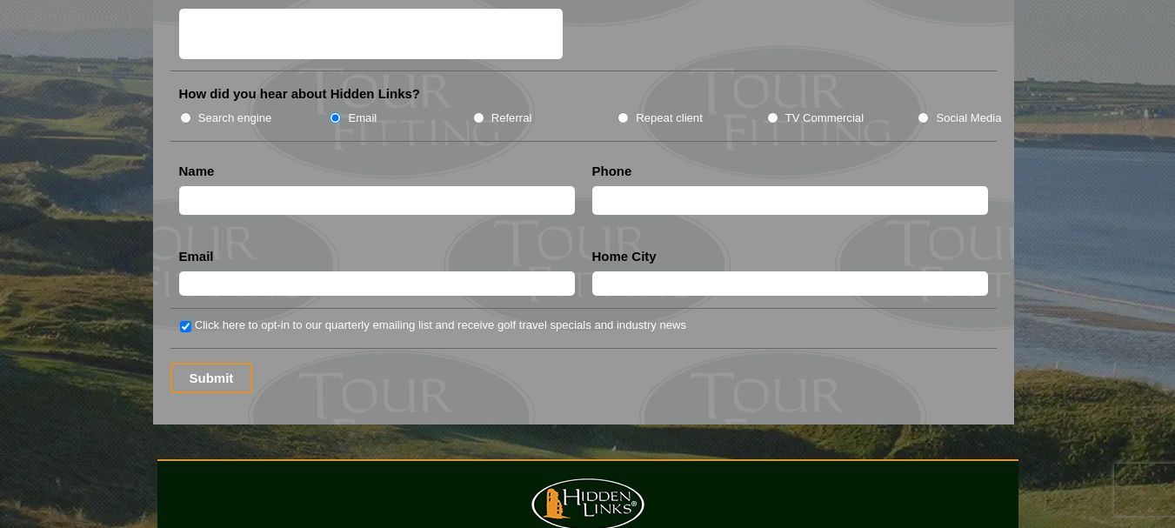
type input "ROBERT KOSHURBA"
type input "6133320696"
type input "BANCROFT"
click at [683, 186] on input "6133320696" at bounding box center [790, 200] width 396 height 29
type input "6"
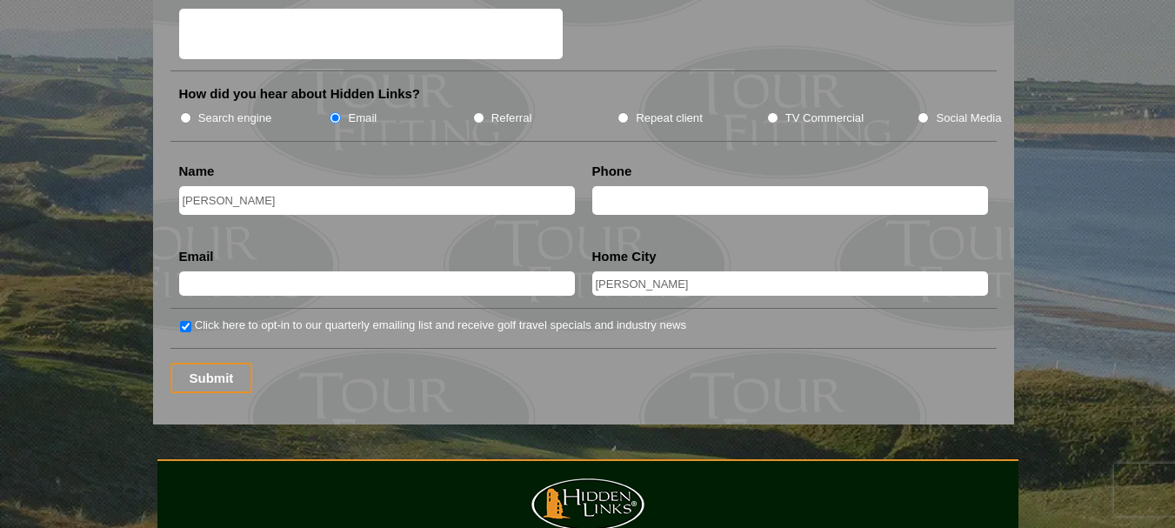
click at [333, 271] on input "text" at bounding box center [377, 283] width 396 height 24
type input "rkoshurba@gmail.com"
click at [228, 363] on input "Submit" at bounding box center [212, 378] width 83 height 30
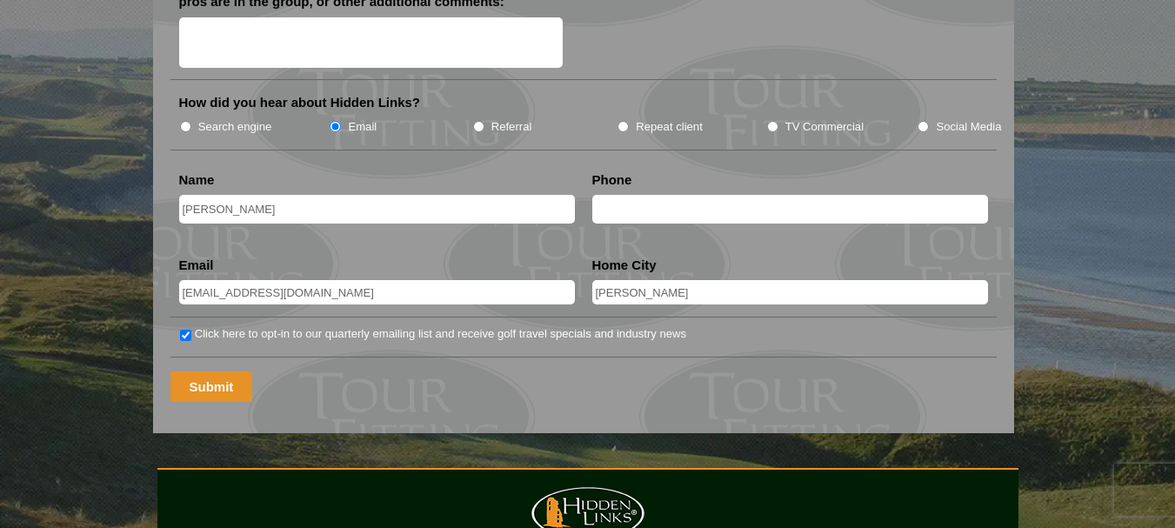
scroll to position [888, 0]
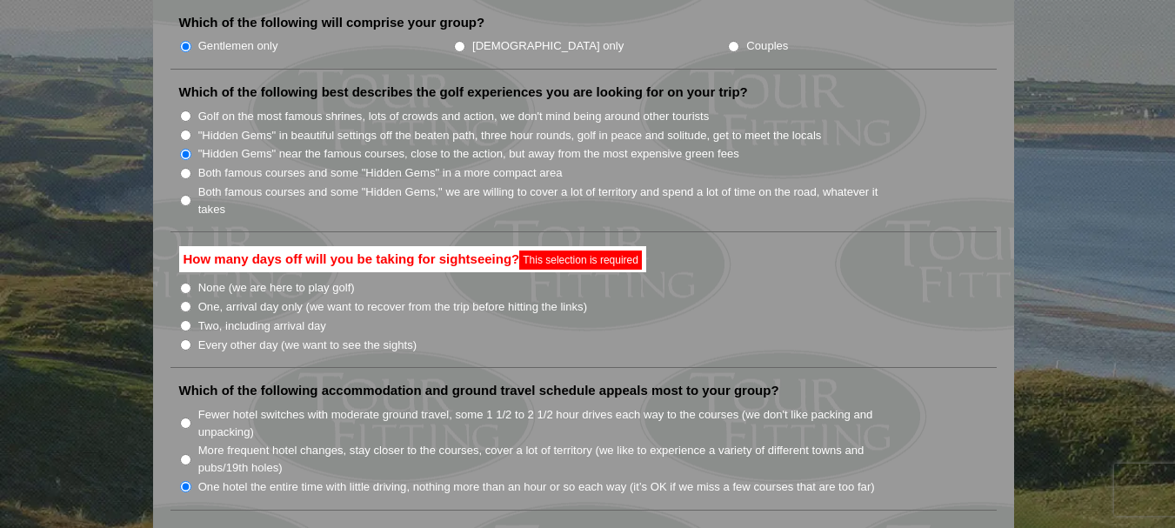
click at [189, 320] on input "Two, including arrival day" at bounding box center [185, 325] width 11 height 11
radio input "true"
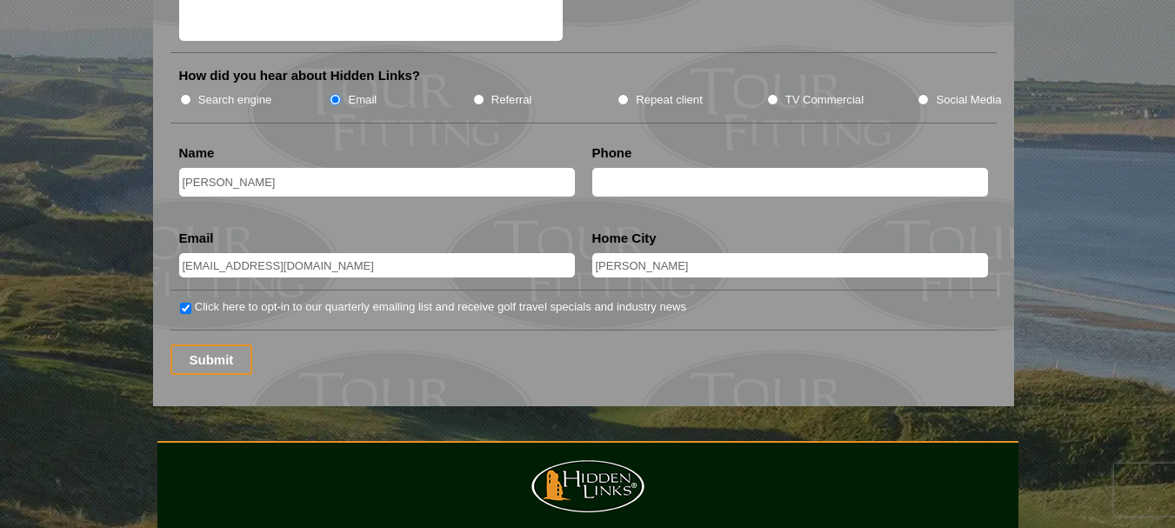
scroll to position [2367, 0]
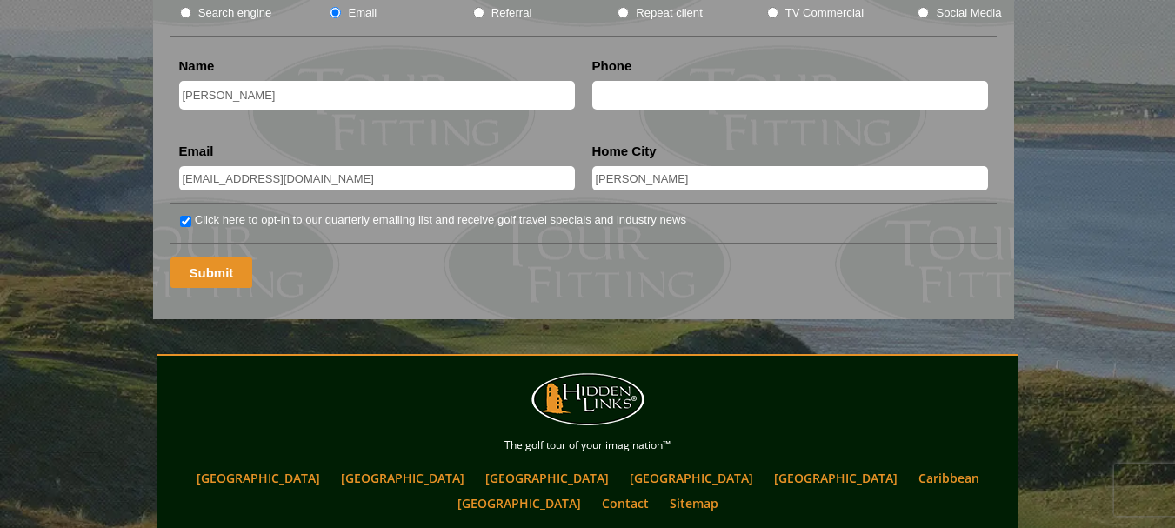
click at [220, 258] on input "Submit" at bounding box center [212, 273] width 83 height 30
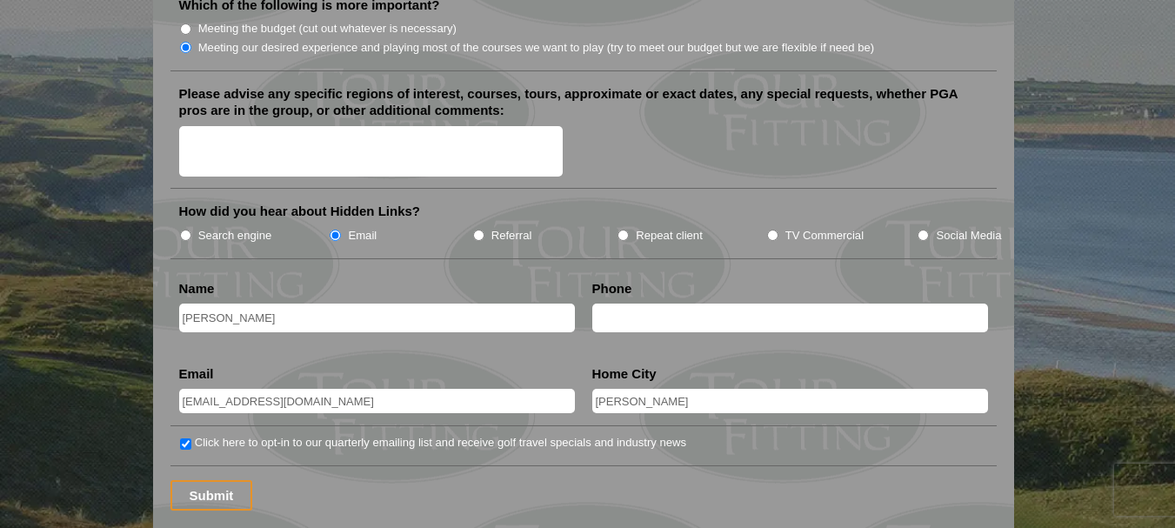
scroll to position [2088, 0]
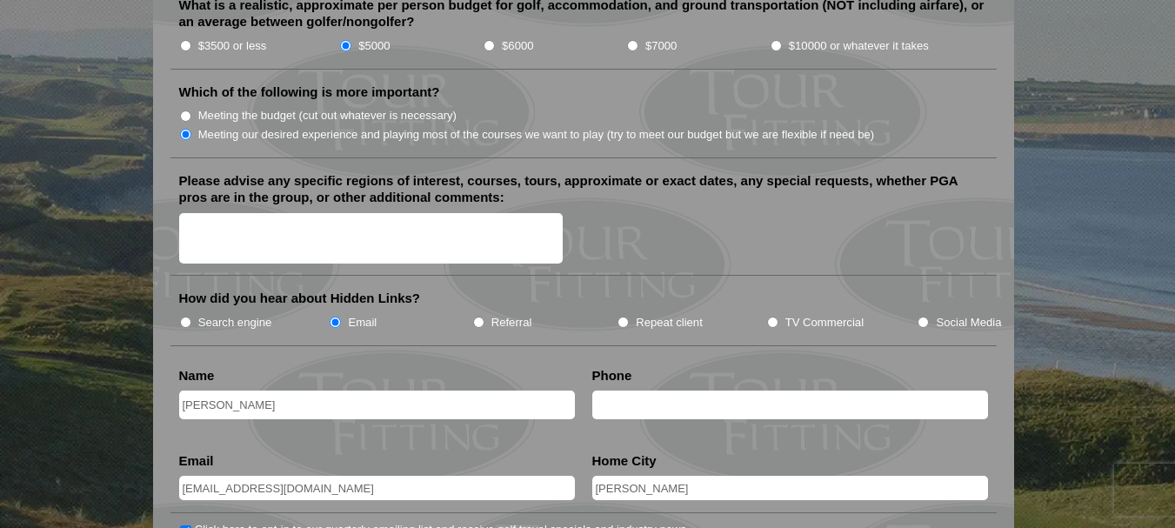
click at [240, 213] on textarea "Please advise any specific regions of interest, courses, tours, approximate or …" at bounding box center [371, 238] width 385 height 51
click at [329, 213] on textarea "eastern region" at bounding box center [371, 238] width 385 height 51
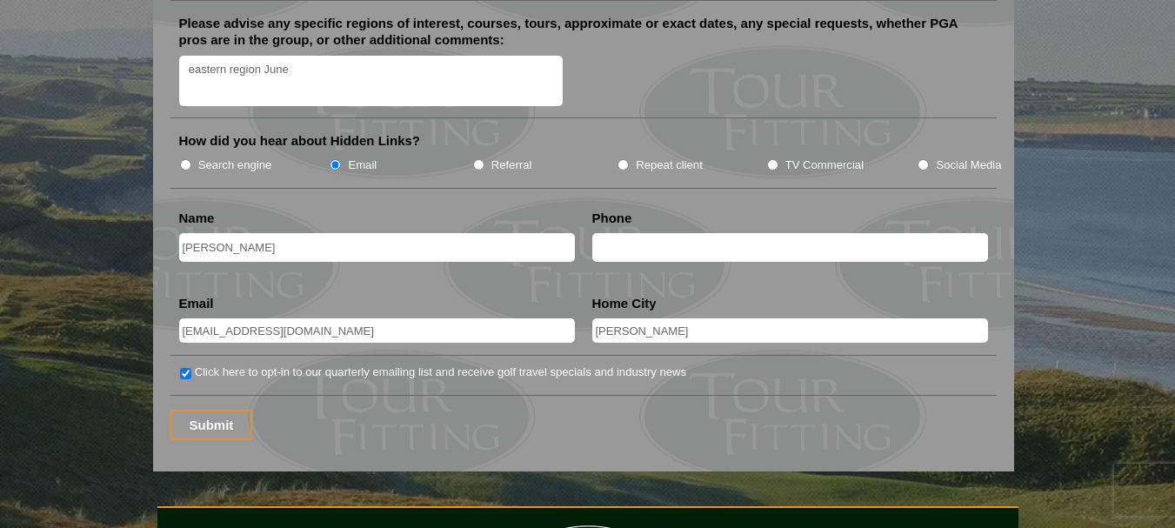
scroll to position [2436, 0]
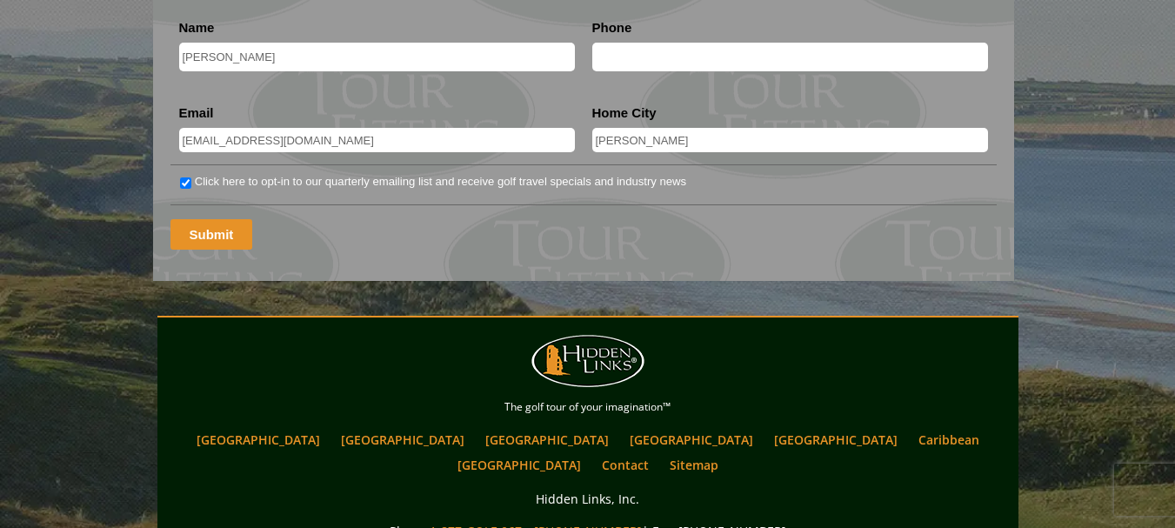
type textarea "eastern region June"
click at [209, 219] on input "Submit" at bounding box center [212, 234] width 83 height 30
